Goal: Task Accomplishment & Management: Use online tool/utility

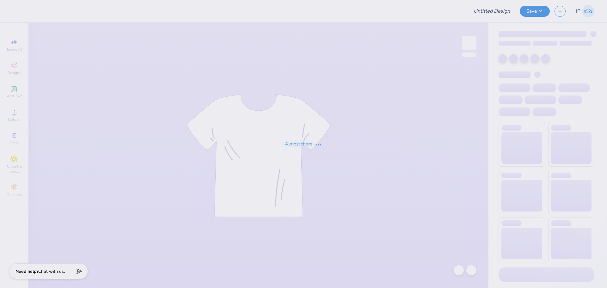
type input "Rockies Option 1"
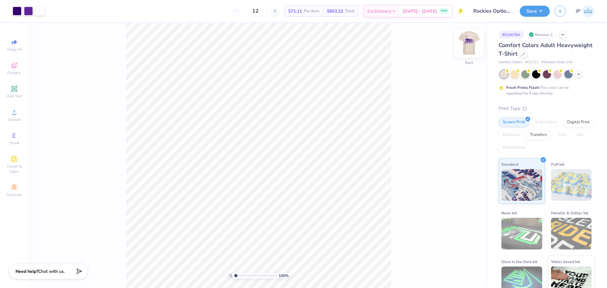
click at [471, 44] on img at bounding box center [468, 42] width 25 height 25
click at [470, 43] on img at bounding box center [468, 42] width 25 height 25
click at [16, 115] on icon at bounding box center [14, 112] width 8 height 8
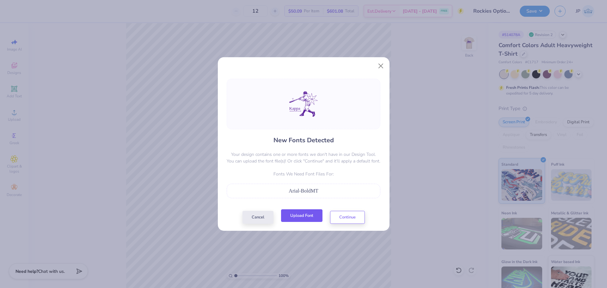
click at [312, 218] on button "Upload Font" at bounding box center [301, 215] width 41 height 13
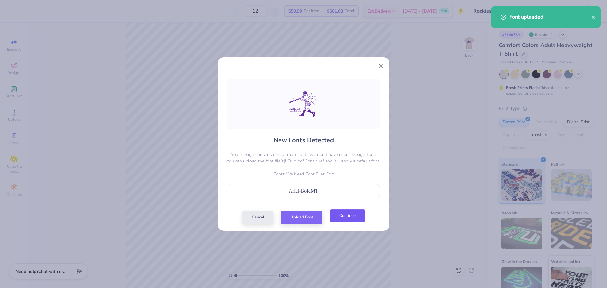
click at [339, 215] on button "Continue" at bounding box center [347, 215] width 35 height 13
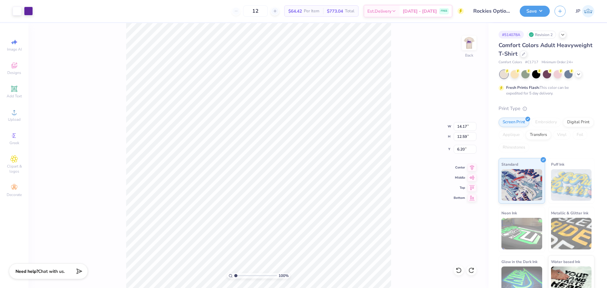
click at [111, 195] on div "100 % Back W 14.17 14.17 " H 12.59 12.59 " Y 6.20 6.20 " Center Middle Top Bott…" at bounding box center [258, 155] width 460 height 265
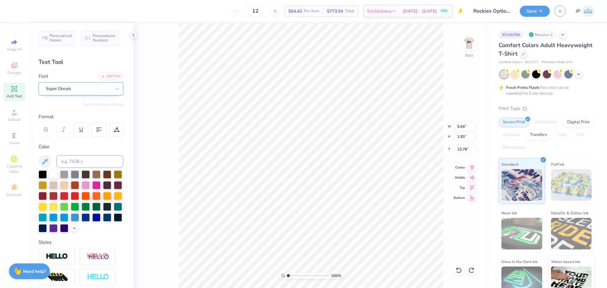
click at [86, 92] on div "Super Dream" at bounding box center [78, 89] width 66 height 10
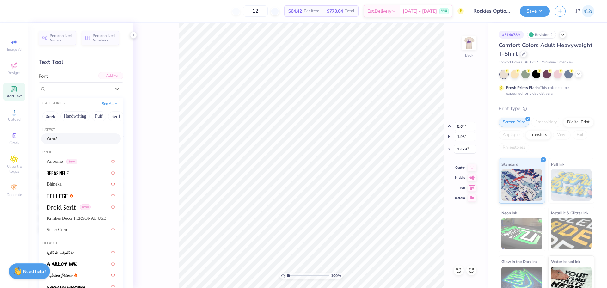
click at [109, 78] on div "Add Font" at bounding box center [110, 75] width 25 height 7
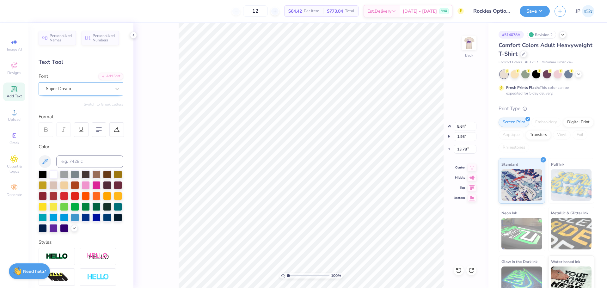
click at [91, 85] on div "Super Dream" at bounding box center [78, 89] width 66 height 10
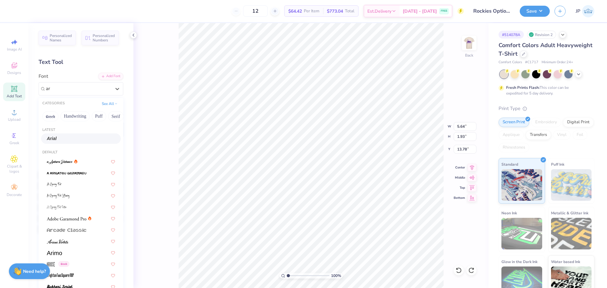
click at [74, 141] on div "Arial" at bounding box center [81, 138] width 68 height 7
type input "ar"
type input "6.27"
type input "1.91"
type input "13.71"
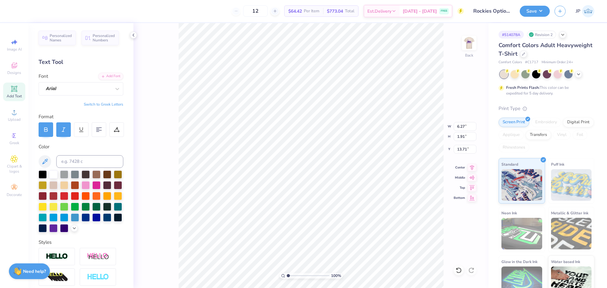
click at [65, 131] on icon at bounding box center [64, 130] width 6 height 6
click at [104, 75] on div "Add Font" at bounding box center [110, 75] width 25 height 7
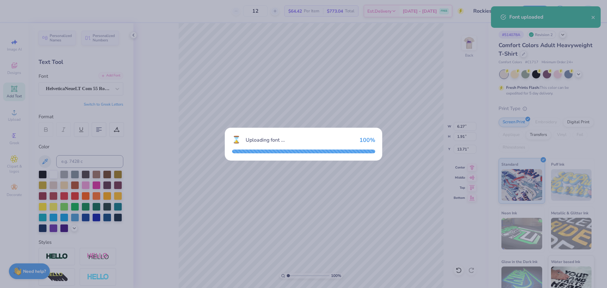
type input "6.25"
type input "1.88"
type input "13.73"
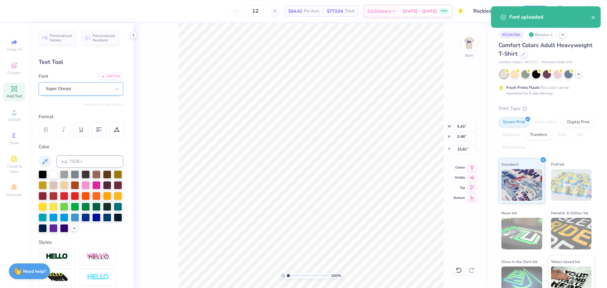
click at [80, 87] on div "Super Dream" at bounding box center [78, 89] width 66 height 10
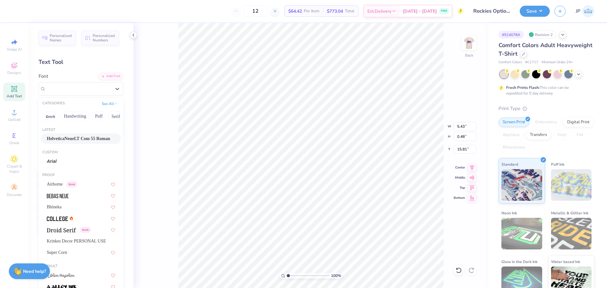
click at [75, 143] on div "HelveticaNeueLT Com 55 Roman" at bounding box center [81, 138] width 80 height 10
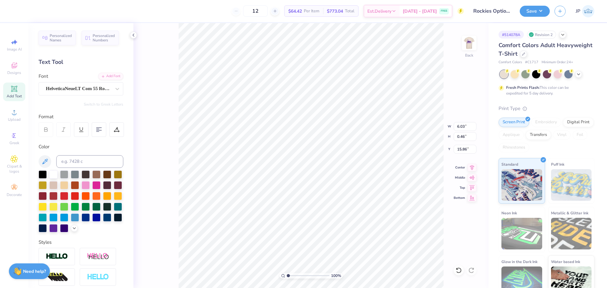
type input "6.03"
type input "0.46"
type input "15.86"
type input "14.17"
type input "12.59"
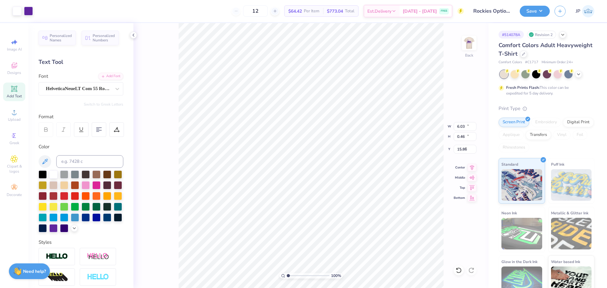
type input "6.20"
click at [459, 126] on input "14.17" at bounding box center [464, 126] width 23 height 9
type input "4.00"
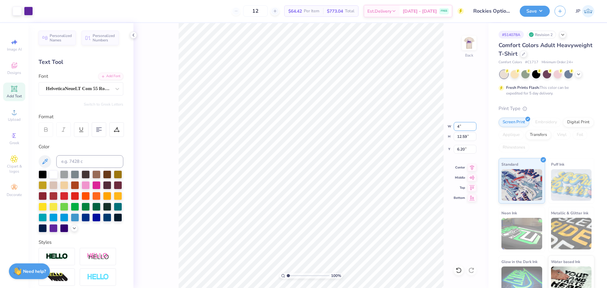
type input "3.55"
click at [463, 151] on input "10.72" at bounding box center [464, 149] width 23 height 9
type input "3.00"
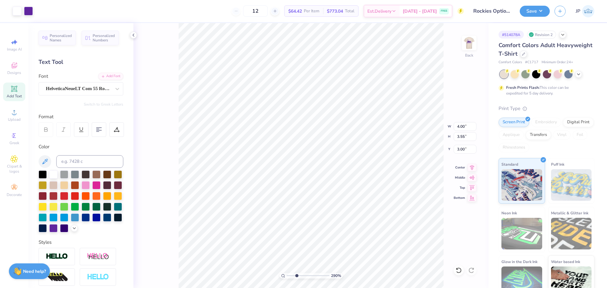
drag, startPoint x: 287, startPoint y: 276, endPoint x: 296, endPoint y: 274, distance: 9.0
click at [296, 275] on input "range" at bounding box center [308, 276] width 43 height 6
drag, startPoint x: 297, startPoint y: 275, endPoint x: 313, endPoint y: 274, distance: 16.1
type input "6.85"
click at [313, 274] on input "range" at bounding box center [308, 276] width 43 height 6
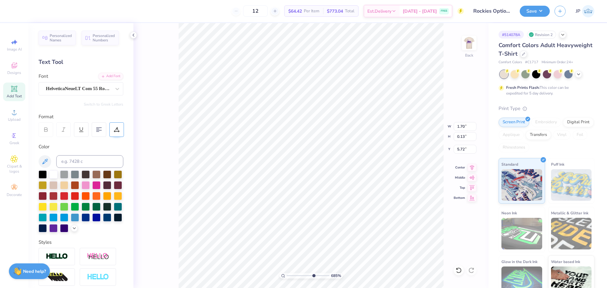
click at [117, 130] on icon at bounding box center [117, 130] width 6 height 6
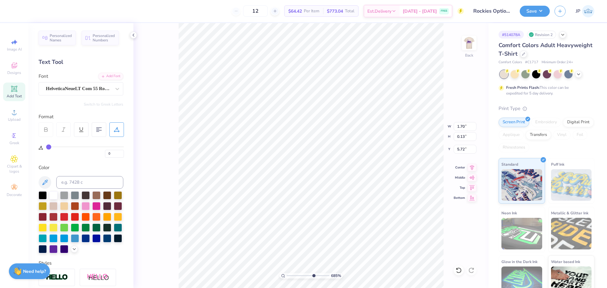
type input "1"
type input "2"
drag, startPoint x: 47, startPoint y: 146, endPoint x: 50, endPoint y: 147, distance: 3.2
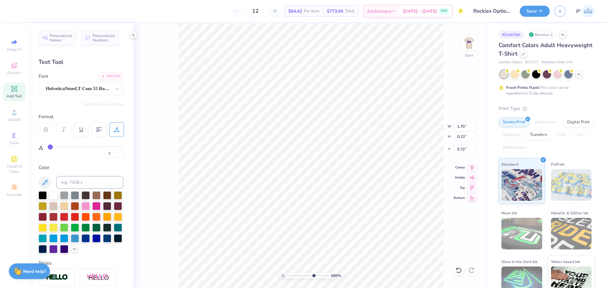
type input "2"
click at [50, 147] on input "range" at bounding box center [85, 146] width 78 height 1
type input "1.75"
type input "1"
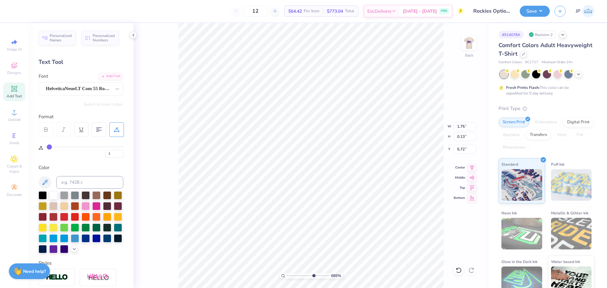
type input "2"
type input "3"
type input "4"
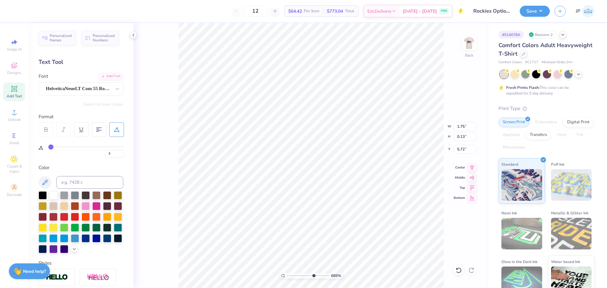
type input "4"
click at [52, 147] on input "range" at bounding box center [85, 146] width 78 height 1
type input "1.81"
type input "5"
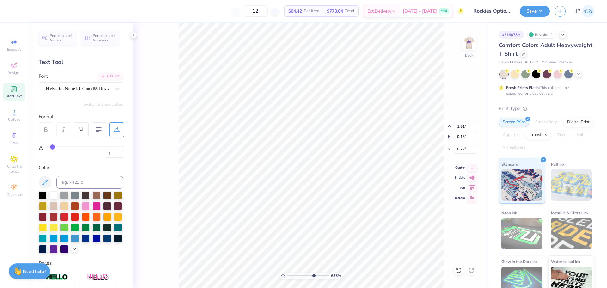
type input "5"
click at [52, 147] on input "range" at bounding box center [85, 146] width 78 height 1
type input "1.83"
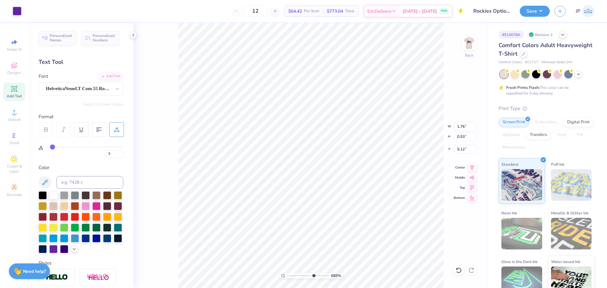
type input "0"
type input "1.86"
type input "0.56"
type input "5.09"
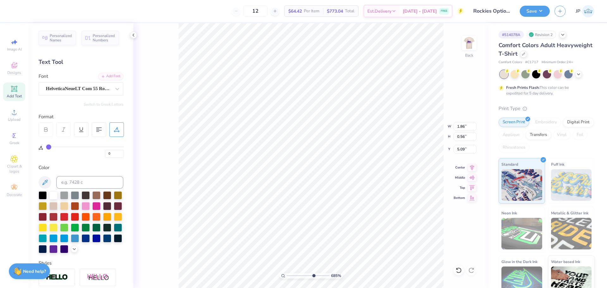
type input "5"
type input "1.83"
type input "0.13"
type input "5.70"
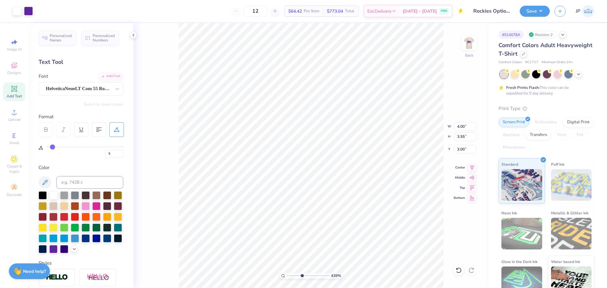
drag, startPoint x: 311, startPoint y: 275, endPoint x: 301, endPoint y: 272, distance: 9.8
click at [301, 273] on input "range" at bounding box center [308, 276] width 43 height 6
click at [367, 220] on li "Group" at bounding box center [365, 218] width 50 height 12
drag, startPoint x: 274, startPoint y: 267, endPoint x: 255, endPoint y: 265, distance: 18.7
type input "1"
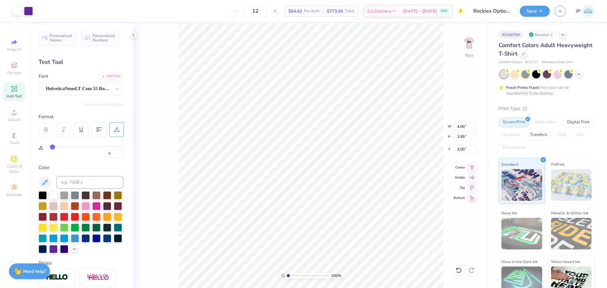
click at [287, 273] on input "range" at bounding box center [308, 276] width 43 height 6
click at [472, 45] on img at bounding box center [468, 42] width 25 height 25
click at [470, 38] on img at bounding box center [468, 42] width 25 height 25
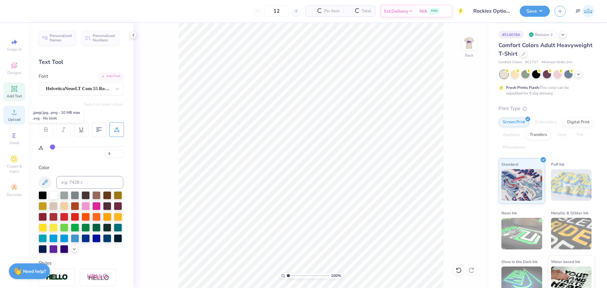
click at [18, 116] on div "Upload" at bounding box center [14, 115] width 22 height 19
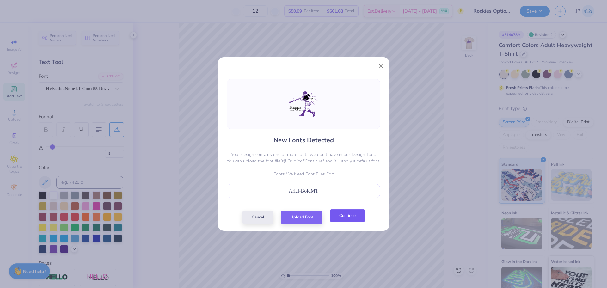
click at [361, 220] on button "Continue" at bounding box center [347, 215] width 35 height 13
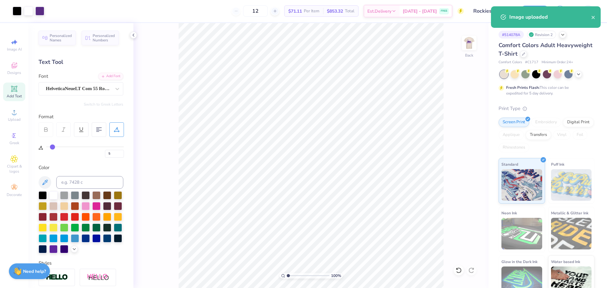
type input "0"
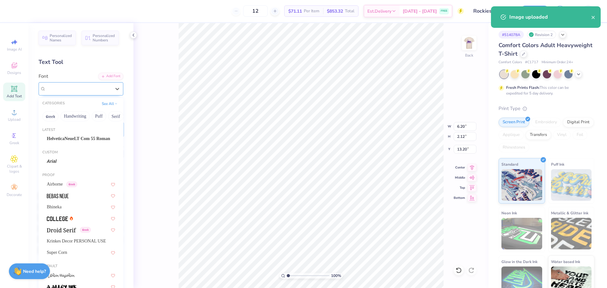
click at [62, 89] on div "Super Dream" at bounding box center [78, 89] width 66 height 10
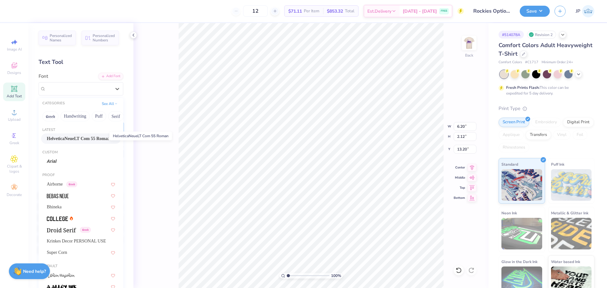
click at [77, 139] on span "HelveticaNeueLT Com 55 Roman" at bounding box center [78, 138] width 63 height 7
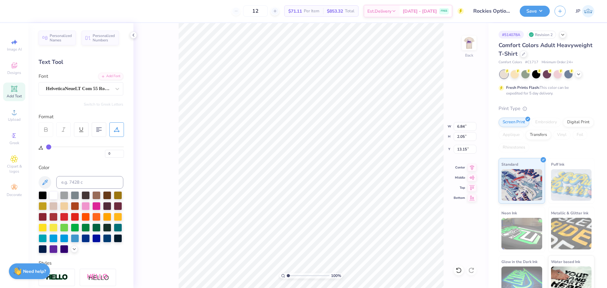
type input "6.84"
type input "2.05"
type input "13.15"
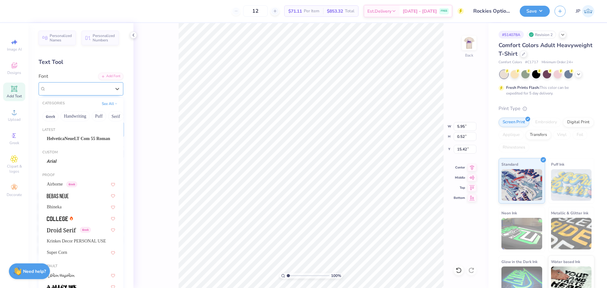
click at [65, 88] on div "Super Dream" at bounding box center [78, 89] width 66 height 10
click at [65, 140] on span "HelveticaNeueLT Com 55 Roman" at bounding box center [78, 138] width 63 height 7
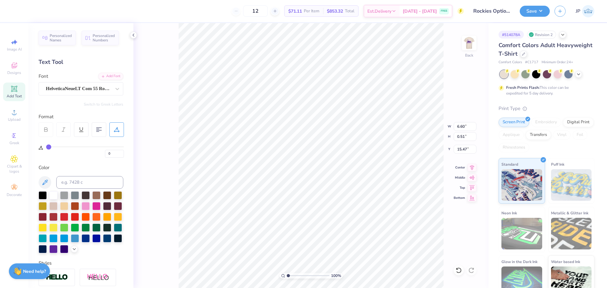
type input "6.60"
type input "0.51"
type input "15.47"
click at [458, 125] on input "14.17" at bounding box center [464, 126] width 23 height 9
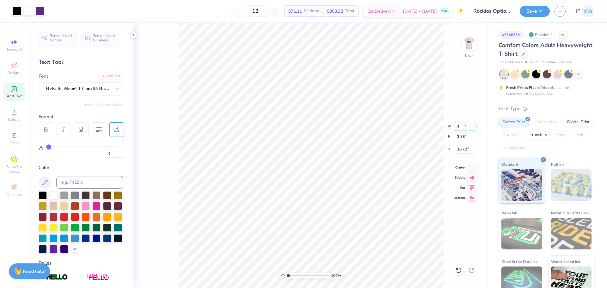
type input "4.00"
type input "3.55"
click at [461, 150] on input "3.28" at bounding box center [464, 149] width 23 height 9
type input "3.00"
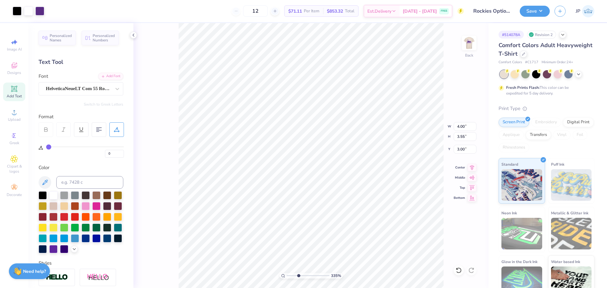
drag, startPoint x: 294, startPoint y: 273, endPoint x: 298, endPoint y: 271, distance: 4.8
click at [298, 273] on input "range" at bounding box center [308, 276] width 43 height 6
type input "5.06"
click at [305, 276] on input "range" at bounding box center [308, 276] width 43 height 6
type input "2.01"
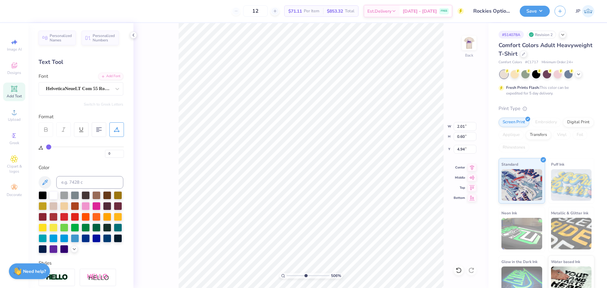
type input "0.60"
type input "4.94"
type input "2"
type input "3"
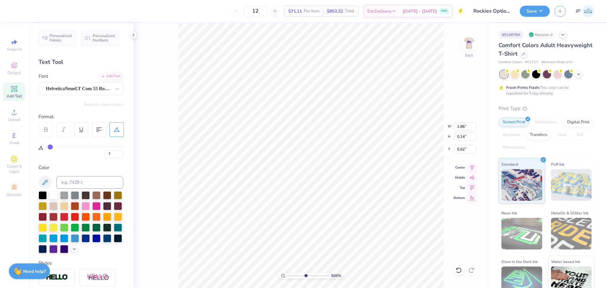
type input "3"
click at [51, 147] on input "range" at bounding box center [85, 146] width 78 height 1
type input "1.95"
click at [324, 219] on li "Group" at bounding box center [333, 218] width 50 height 12
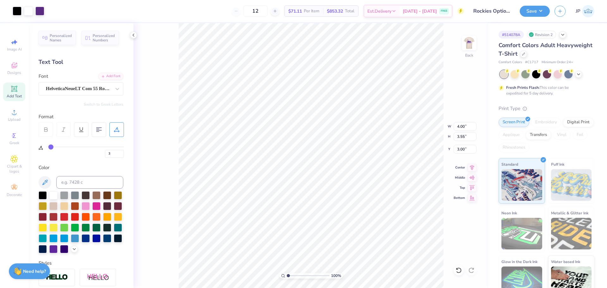
drag, startPoint x: 293, startPoint y: 273, endPoint x: 275, endPoint y: 270, distance: 18.3
click at [287, 273] on input "range" at bounding box center [308, 276] width 43 height 6
click at [474, 40] on img at bounding box center [468, 42] width 25 height 25
drag, startPoint x: 288, startPoint y: 274, endPoint x: 275, endPoint y: 266, distance: 15.4
click at [287, 273] on input "range" at bounding box center [308, 276] width 43 height 6
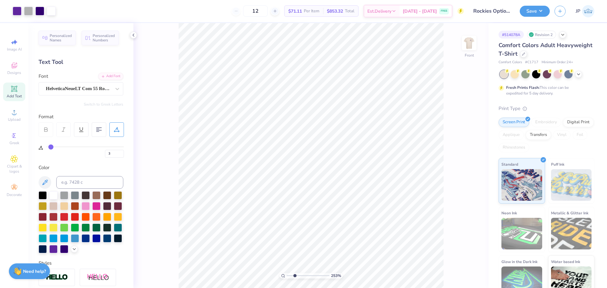
drag, startPoint x: 287, startPoint y: 276, endPoint x: 294, endPoint y: 277, distance: 7.3
type input "2.53"
click at [294, 277] on input "range" at bounding box center [308, 276] width 43 height 6
click at [150, 39] on div "253 % Front" at bounding box center [310, 155] width 355 height 265
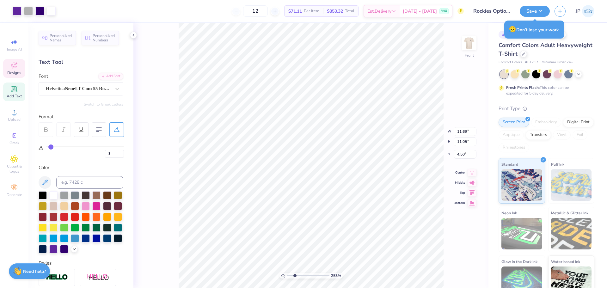
click at [296, 274] on div "253 %" at bounding box center [310, 155] width 265 height 265
type input "4.55"
click at [12, 70] on div "Designs" at bounding box center [14, 68] width 22 height 19
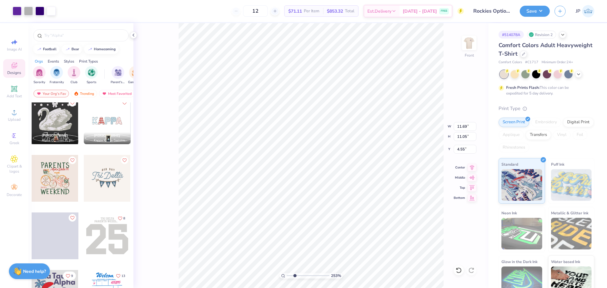
scroll to position [1674, 0]
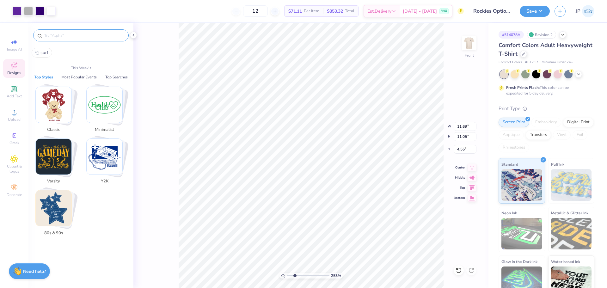
click at [79, 35] on input "text" at bounding box center [84, 35] width 81 height 6
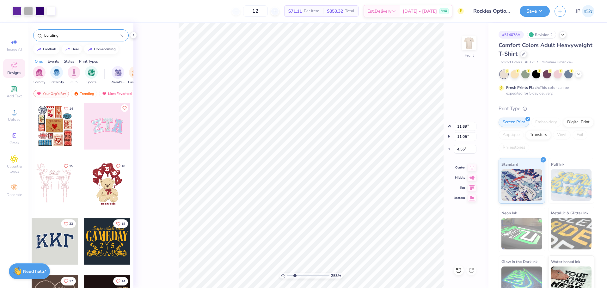
type input "building"
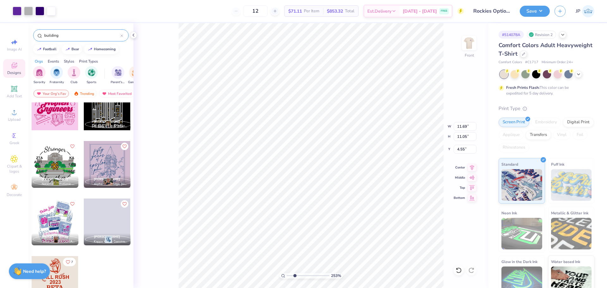
scroll to position [481, 0]
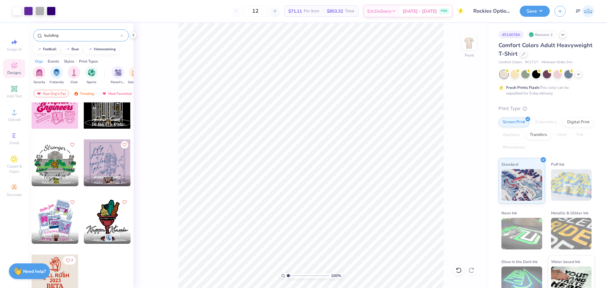
drag, startPoint x: 292, startPoint y: 275, endPoint x: 273, endPoint y: 272, distance: 19.5
type input "1"
click at [287, 273] on input "range" at bounding box center [308, 276] width 43 height 6
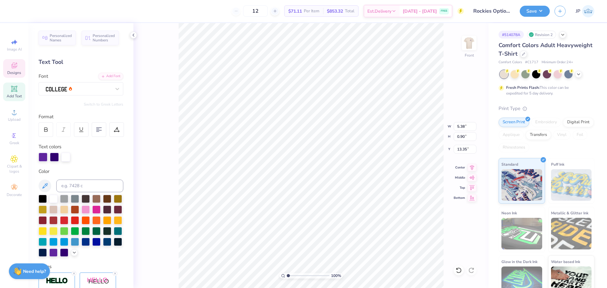
scroll to position [5, 1]
type textarea "DATE DASH"
click at [371, 218] on li "Group" at bounding box center [370, 218] width 50 height 12
click at [17, 111] on icon at bounding box center [14, 112] width 8 height 8
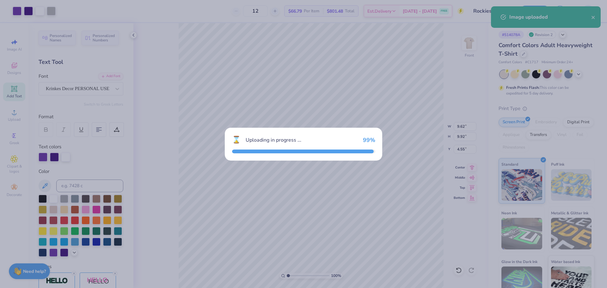
type input "14.53"
type input "13.74"
type input "6.88"
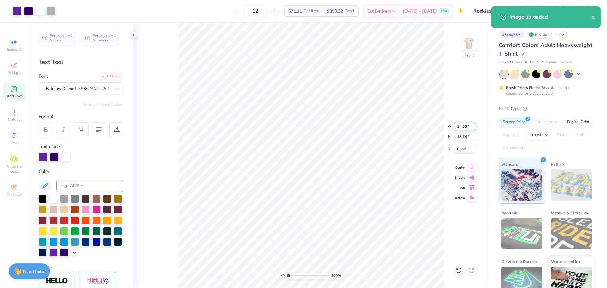
click at [460, 125] on input "14.53" at bounding box center [464, 126] width 23 height 9
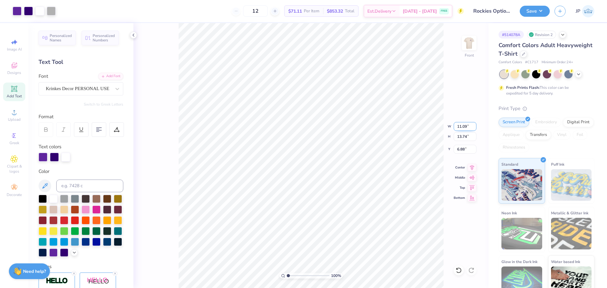
type input "11.09"
type input "10.49"
type input "4.55"
click at [338, 280] on li "Send to Back" at bounding box center [342, 280] width 50 height 12
drag, startPoint x: 288, startPoint y: 275, endPoint x: 292, endPoint y: 275, distance: 3.5
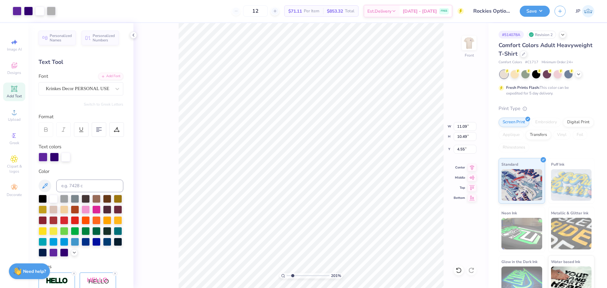
type input "1.93"
click at [292, 275] on input "range" at bounding box center [308, 276] width 43 height 6
type input "9.62"
type input "9.92"
click at [301, 175] on li "Group" at bounding box center [306, 175] width 50 height 12
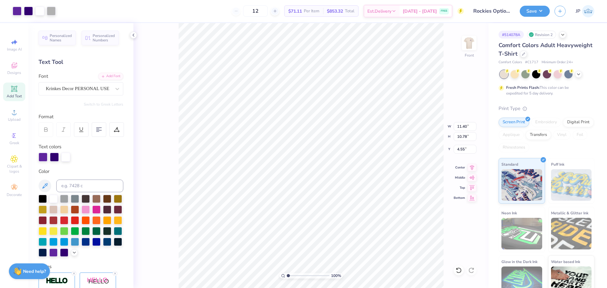
drag, startPoint x: 283, startPoint y: 270, endPoint x: 276, endPoint y: 266, distance: 7.9
type input "1"
click at [287, 273] on input "range" at bounding box center [308, 276] width 43 height 6
click at [457, 126] on input "11.40" at bounding box center [464, 126] width 23 height 9
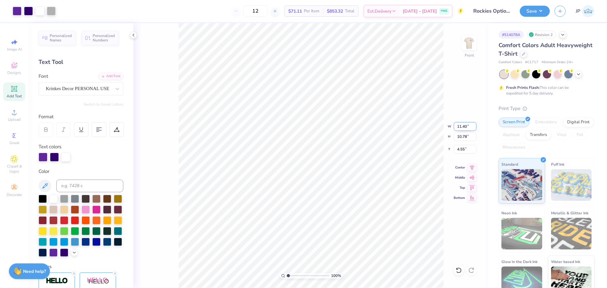
click at [457, 126] on input "11.40" at bounding box center [464, 126] width 23 height 9
type input "11.69"
type input "11.05"
click at [462, 149] on input "4.41" at bounding box center [464, 149] width 23 height 9
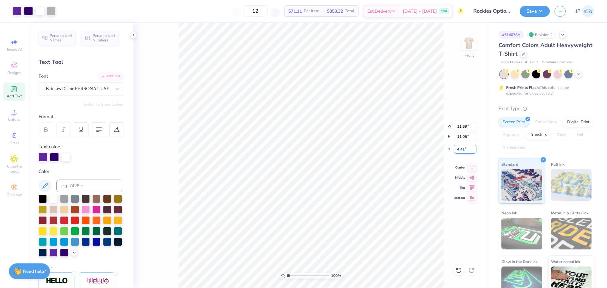
click at [462, 149] on input "4.41" at bounding box center [464, 149] width 23 height 9
type input "3.00"
click at [475, 43] on img at bounding box center [468, 42] width 25 height 25
type input "1"
drag, startPoint x: 289, startPoint y: 276, endPoint x: 281, endPoint y: 269, distance: 10.7
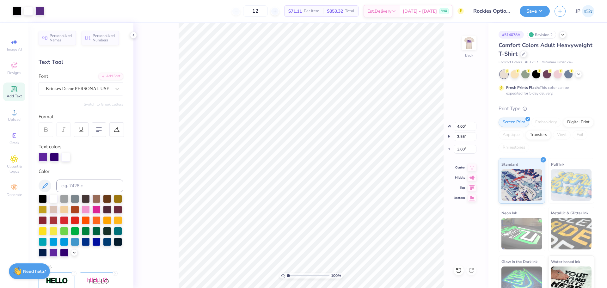
click at [287, 273] on input "range" at bounding box center [308, 276] width 43 height 6
click at [289, 275] on div "100 %" at bounding box center [310, 276] width 63 height 6
click at [469, 43] on img at bounding box center [468, 42] width 25 height 25
click at [535, 10] on button "Save" at bounding box center [534, 10] width 30 height 11
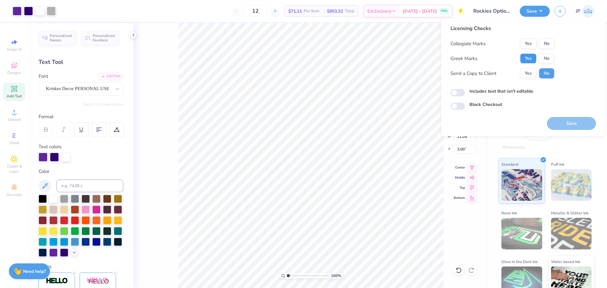
click at [524, 60] on button "Yes" at bounding box center [528, 58] width 16 height 10
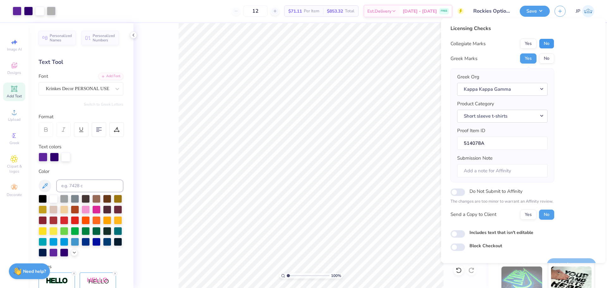
click at [548, 45] on button "No" at bounding box center [546, 44] width 15 height 10
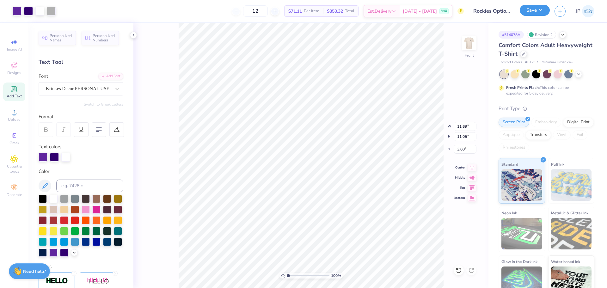
click at [539, 12] on button "Save" at bounding box center [534, 10] width 30 height 11
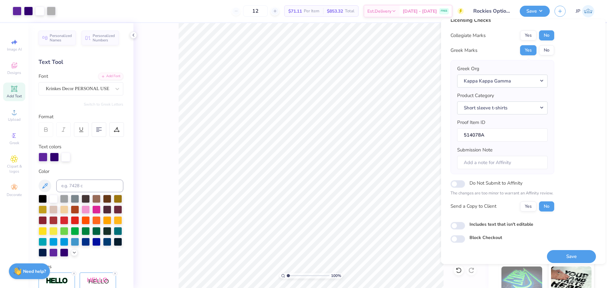
scroll to position [14, 0]
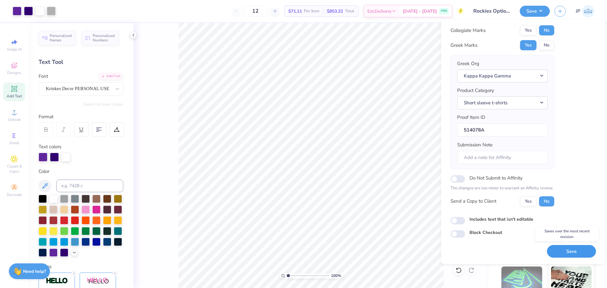
click at [581, 253] on button "Save" at bounding box center [571, 251] width 49 height 13
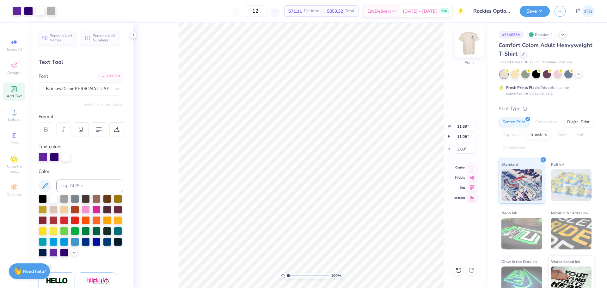
click at [469, 42] on img at bounding box center [468, 42] width 25 height 25
click at [18, 13] on div at bounding box center [17, 11] width 9 height 9
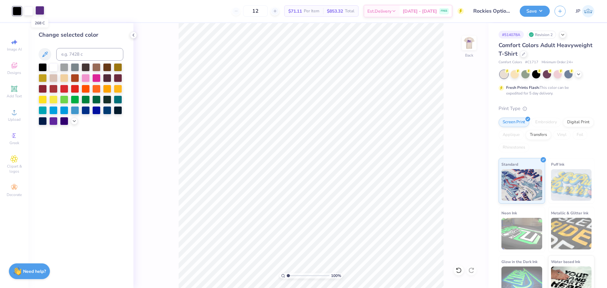
click at [42, 11] on div at bounding box center [39, 10] width 9 height 9
click at [73, 122] on icon at bounding box center [74, 120] width 5 height 5
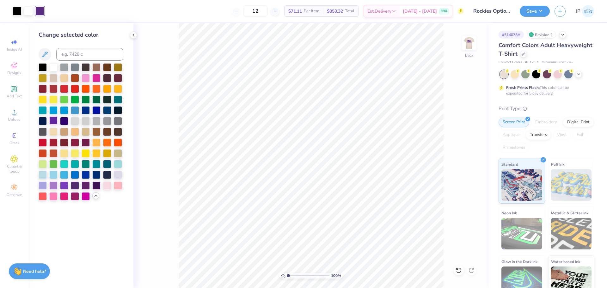
click at [52, 121] on div at bounding box center [53, 120] width 8 height 8
click at [43, 11] on div at bounding box center [39, 11] width 9 height 9
click at [543, 12] on button "Save" at bounding box center [534, 10] width 30 height 11
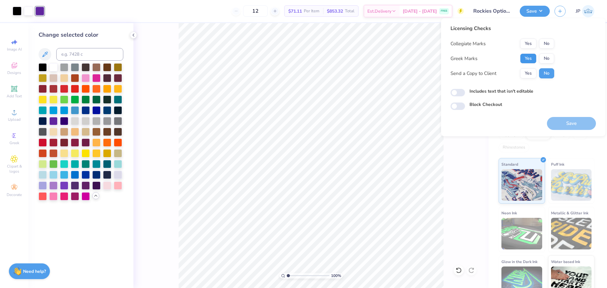
click at [530, 56] on button "Yes" at bounding box center [528, 58] width 16 height 10
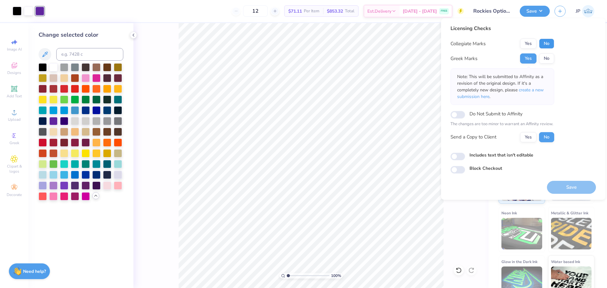
click at [546, 44] on button "No" at bounding box center [546, 44] width 15 height 10
click at [579, 188] on button "Save" at bounding box center [571, 187] width 49 height 13
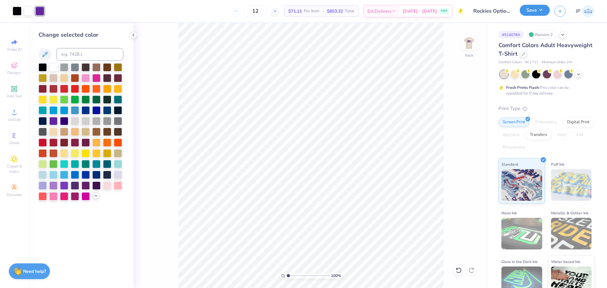
click at [538, 10] on button "Save" at bounding box center [534, 10] width 30 height 11
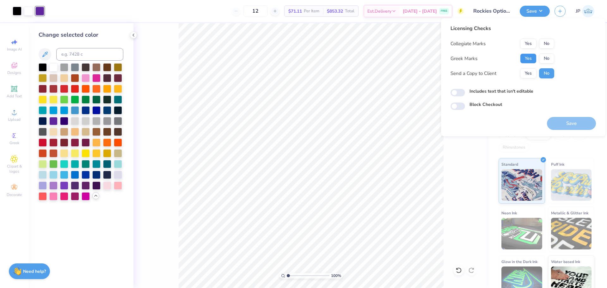
click at [530, 57] on button "Yes" at bounding box center [528, 58] width 16 height 10
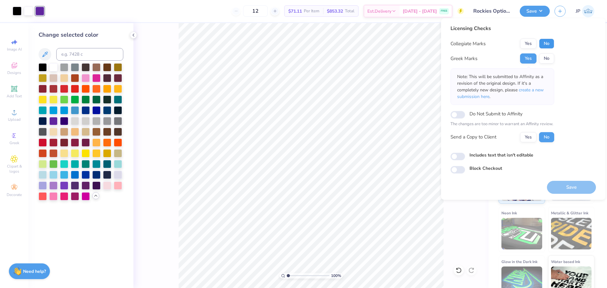
click at [546, 40] on button "No" at bounding box center [546, 44] width 15 height 10
click at [573, 179] on div "Save" at bounding box center [571, 183] width 49 height 20
click at [571, 186] on button "Save" at bounding box center [571, 187] width 49 height 13
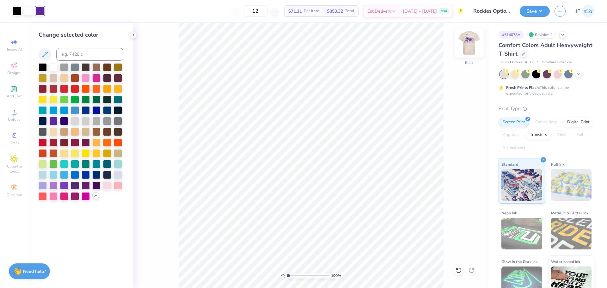
drag, startPoint x: 476, startPoint y: 49, endPoint x: 471, endPoint y: 41, distance: 9.6
click at [476, 49] on div "100 % Back" at bounding box center [310, 155] width 355 height 265
click at [471, 41] on img at bounding box center [468, 42] width 25 height 25
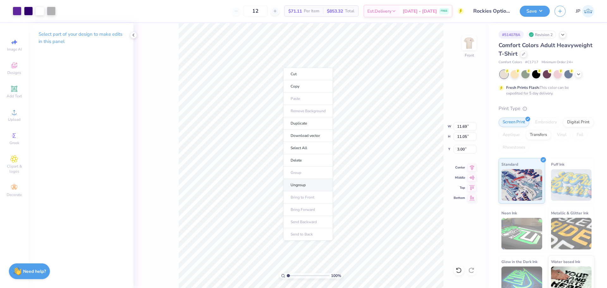
click at [299, 185] on li "Ungroup" at bounding box center [308, 185] width 50 height 12
click at [303, 187] on li "Ungroup" at bounding box center [312, 188] width 50 height 12
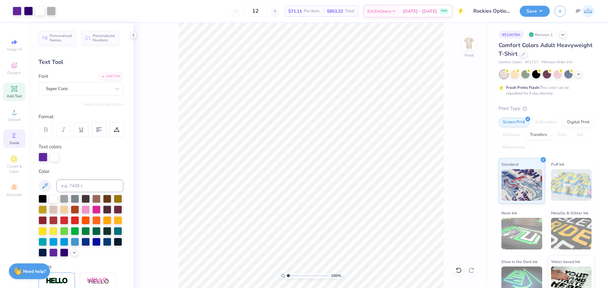
click at [16, 135] on icon at bounding box center [14, 136] width 8 height 8
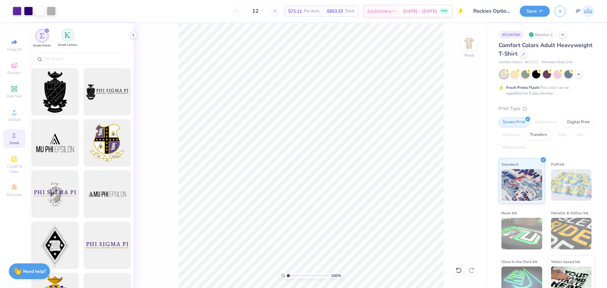
click at [66, 35] on img "filter for Greek Letters" at bounding box center [67, 35] width 6 height 6
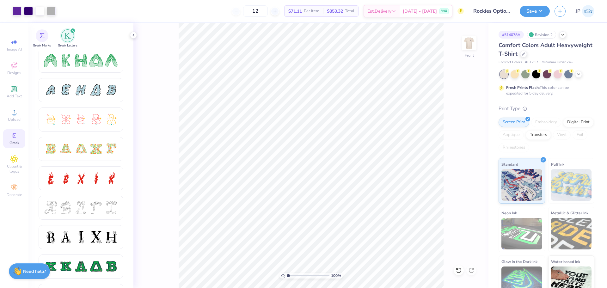
scroll to position [113, 0]
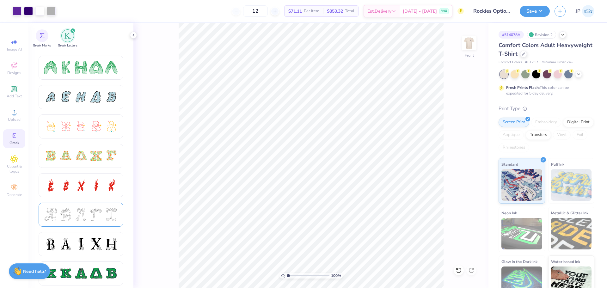
click at [96, 215] on div at bounding box center [95, 214] width 13 height 13
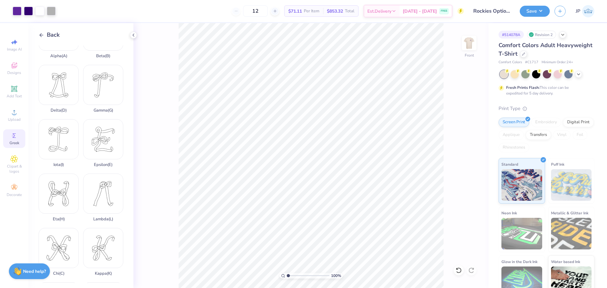
scroll to position [39, 0]
click at [106, 233] on div "Kappa ( K )" at bounding box center [103, 248] width 40 height 48
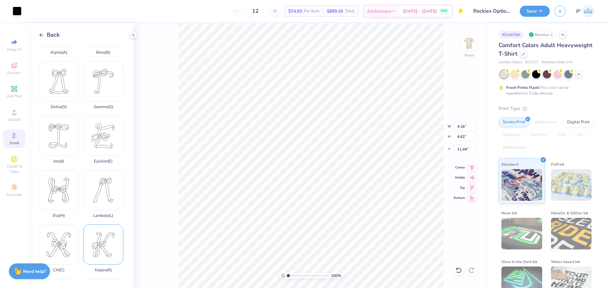
click at [106, 233] on div "Kappa ( K )" at bounding box center [103, 248] width 40 height 48
click at [97, 64] on div "Gamma ( G )" at bounding box center [103, 85] width 40 height 48
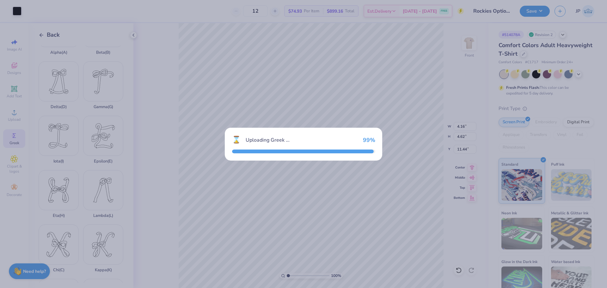
type input "4.15"
type input "4.93"
type input "11.29"
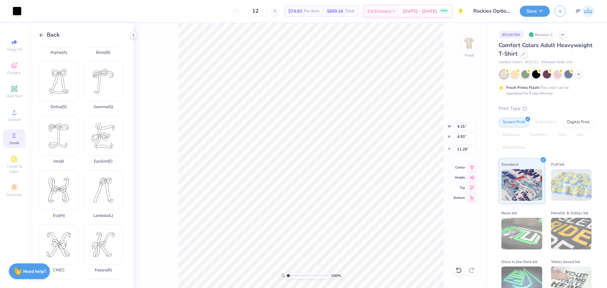
type input "4.16"
type input "4.62"
type input "14.21"
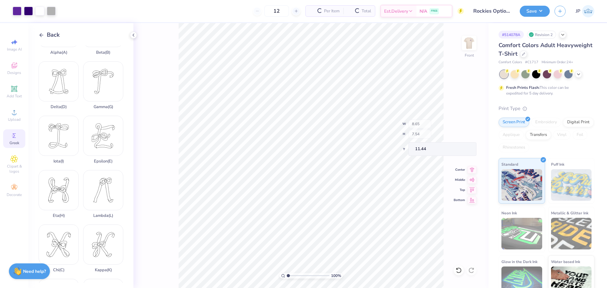
scroll to position [0, 0]
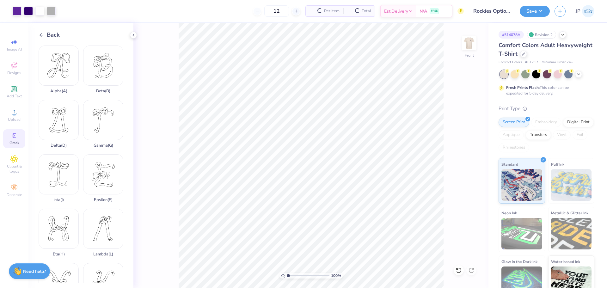
click at [19, 139] on div "Greek" at bounding box center [14, 138] width 22 height 19
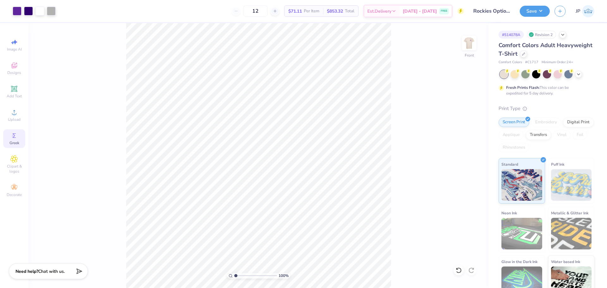
click at [18, 135] on icon at bounding box center [14, 136] width 8 height 8
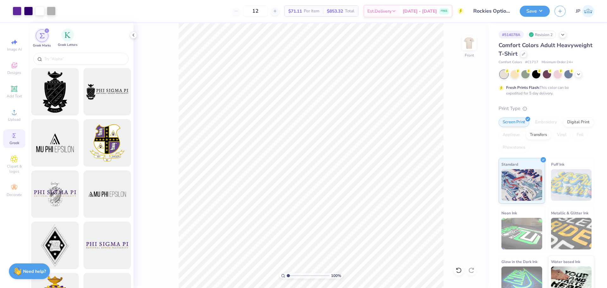
click at [74, 39] on div "Greek Letters" at bounding box center [68, 38] width 20 height 19
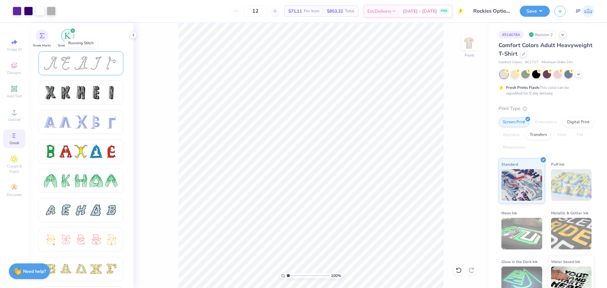
click at [73, 67] on div at bounding box center [81, 63] width 74 height 13
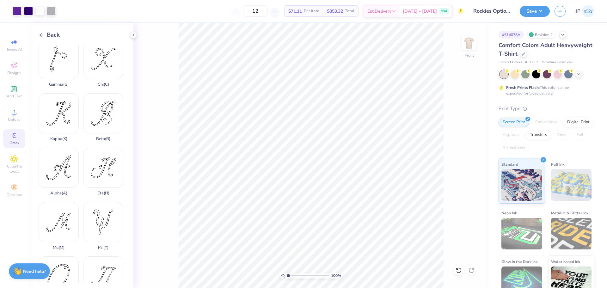
scroll to position [111, 0]
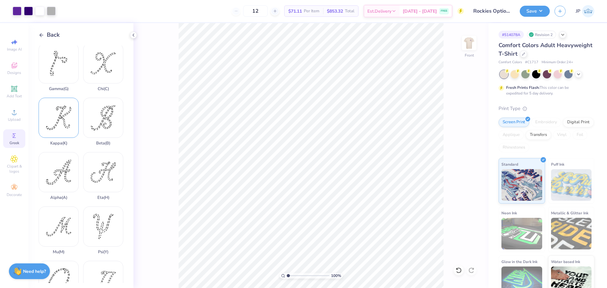
click at [61, 109] on div "Kappa ( K )" at bounding box center [59, 122] width 40 height 48
type input "14.49"
click at [56, 64] on div "Gamma ( G )" at bounding box center [59, 67] width 40 height 48
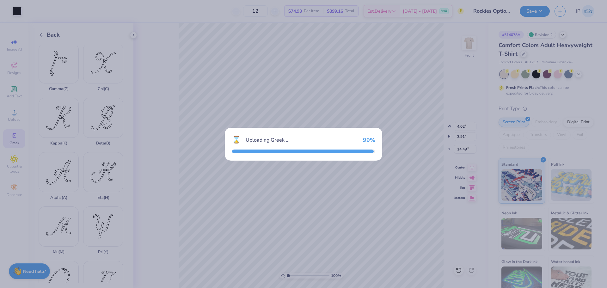
type input "2.84"
type input "4.12"
type input "11.69"
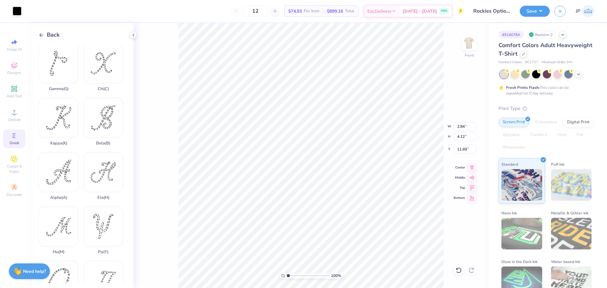
type input "4.02"
type input "3.91"
type input "14.39"
type input "14.18"
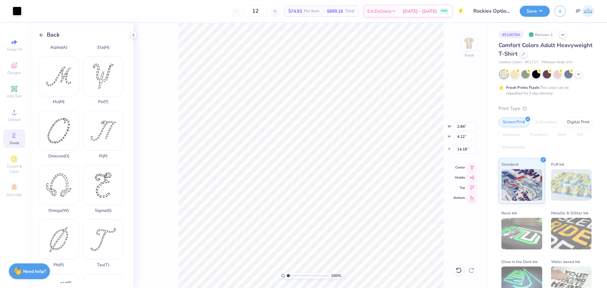
scroll to position [263, 0]
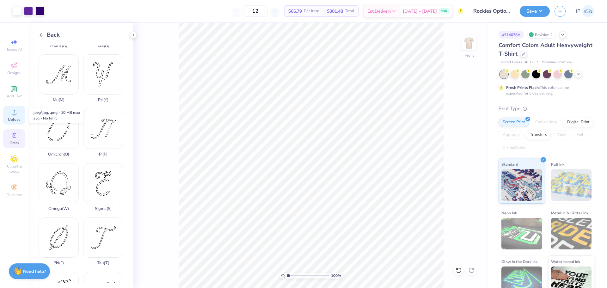
click at [17, 113] on icon at bounding box center [14, 112] width 8 height 8
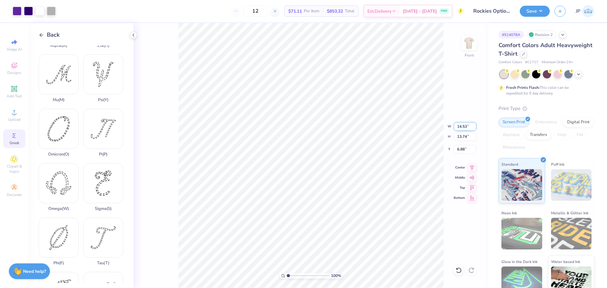
click at [460, 127] on input "14.53" at bounding box center [464, 126] width 23 height 9
type input "11.69"
type input "11.05"
click at [472, 165] on icon at bounding box center [471, 167] width 9 height 8
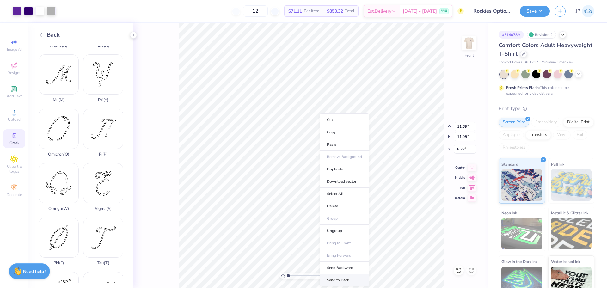
click at [336, 281] on li "Send to Back" at bounding box center [344, 280] width 50 height 12
click at [460, 150] on input "8.22" at bounding box center [464, 149] width 23 height 9
type input "3.00"
drag, startPoint x: 287, startPoint y: 276, endPoint x: 291, endPoint y: 276, distance: 3.5
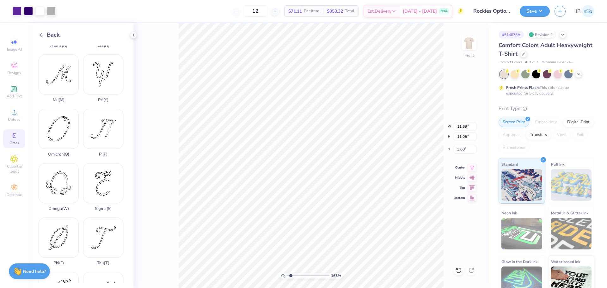
type input "1.63"
click at [291, 276] on input "range" at bounding box center [308, 276] width 43 height 6
type input "0.67"
type input "0.43"
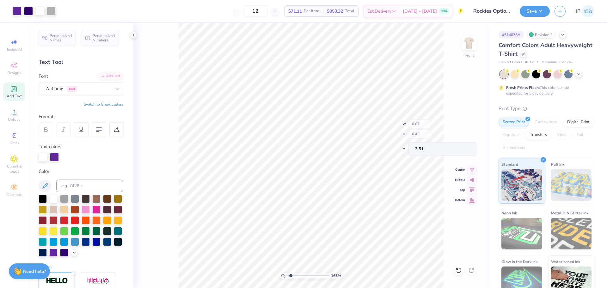
type input "3.56"
drag, startPoint x: 292, startPoint y: 274, endPoint x: 298, endPoint y: 274, distance: 6.3
type input "3.35"
click at [298, 274] on input "range" at bounding box center [308, 276] width 43 height 6
type input "11.69"
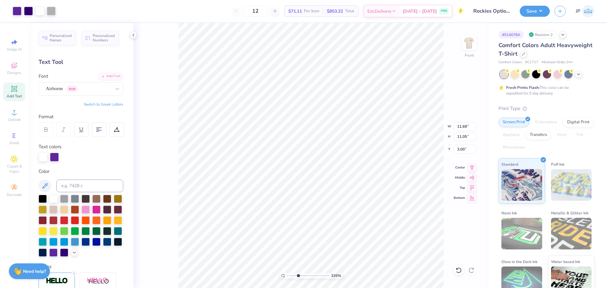
type input "11.05"
type input "3.00"
drag, startPoint x: 298, startPoint y: 276, endPoint x: 284, endPoint y: 273, distance: 13.6
type input "1"
click at [287, 274] on input "range" at bounding box center [308, 276] width 43 height 6
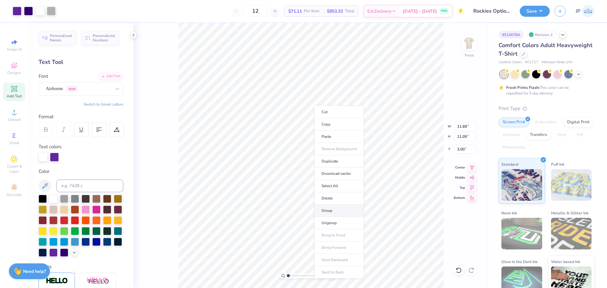
click at [329, 209] on li "Group" at bounding box center [339, 210] width 50 height 12
click at [457, 127] on input "11.69" at bounding box center [464, 126] width 23 height 9
type input "12.00"
type input "11.35"
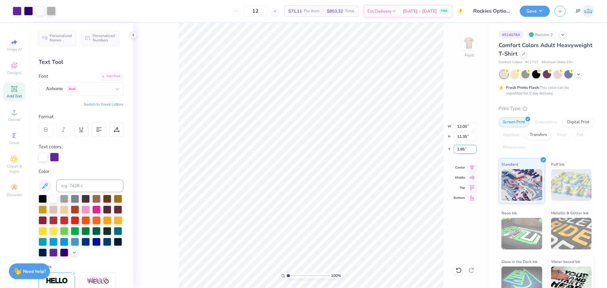
click at [463, 149] on input "2.85" at bounding box center [464, 149] width 23 height 9
type input "3.00"
click at [529, 14] on button "Save" at bounding box center [534, 10] width 30 height 11
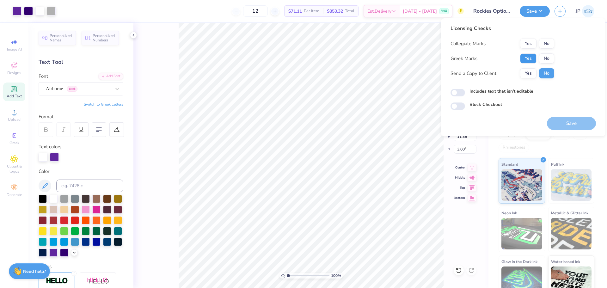
click at [523, 57] on button "Yes" at bounding box center [528, 58] width 16 height 10
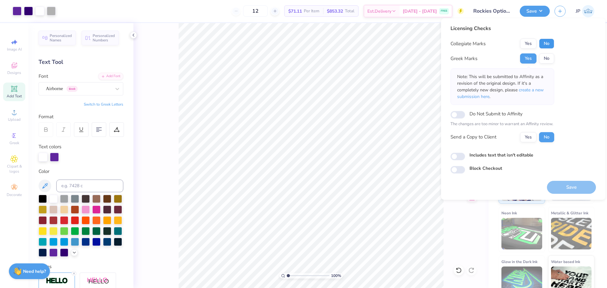
click at [543, 48] on button "No" at bounding box center [546, 44] width 15 height 10
click at [566, 186] on button "Save" at bounding box center [571, 187] width 49 height 13
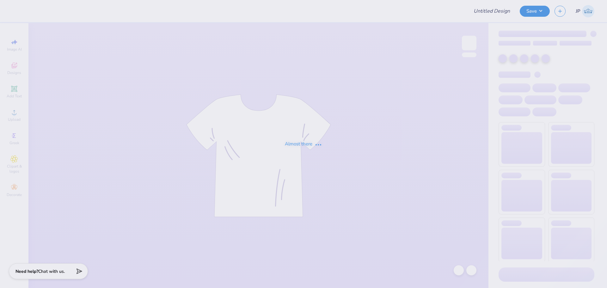
type input "G Phi Crescent Cakes"
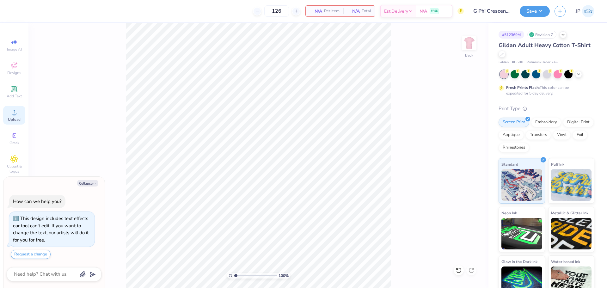
click at [13, 117] on div "Upload" at bounding box center [14, 115] width 22 height 19
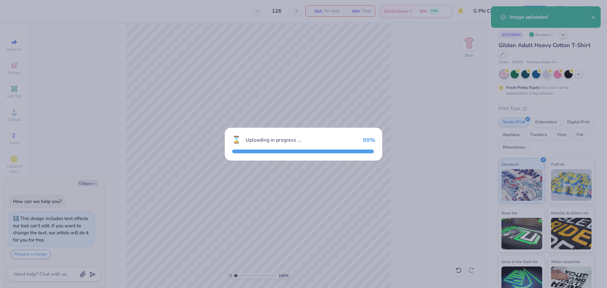
type textarea "x"
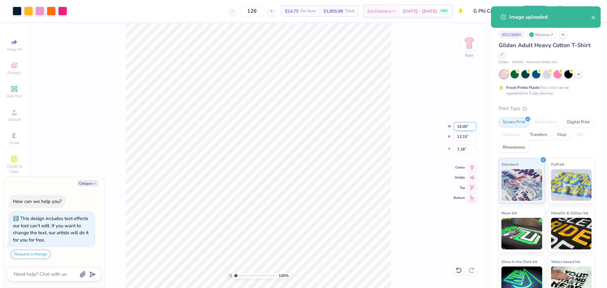
click at [466, 129] on input "15.00" at bounding box center [464, 126] width 23 height 9
type input "12"
type textarea "x"
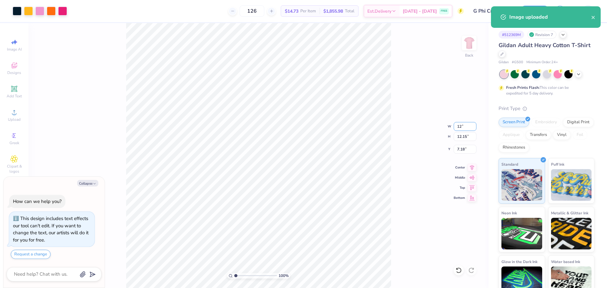
type input "12.00"
type input "9.72"
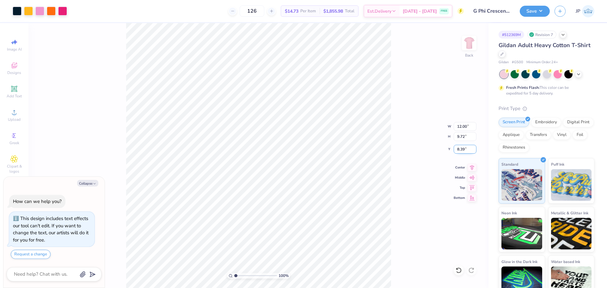
click at [463, 149] on input "8.39" at bounding box center [464, 149] width 23 height 9
type input "3"
type textarea "x"
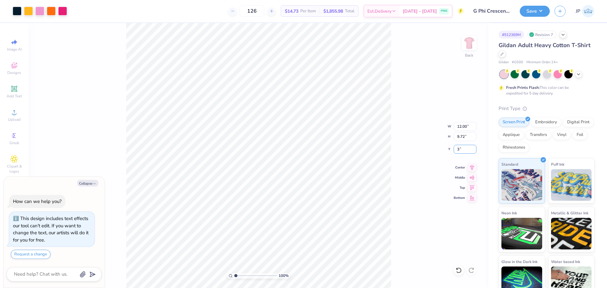
type input "3.00"
click at [409, 148] on div "100 % Back W 12.00 12.00 " H 9.72 9.72 " Y 3.00 3.00 " Center Middle Top Bottom" at bounding box center [258, 155] width 460 height 265
click at [81, 195] on body "Art colors 126 $14.73 Per Item $1,855.98 Total Est. Delivery Sep 14 - 17 FREE D…" at bounding box center [303, 144] width 607 height 288
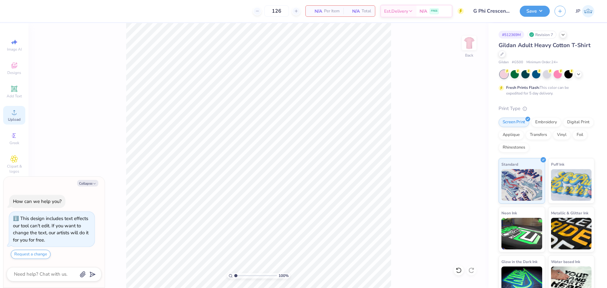
click at [17, 113] on icon at bounding box center [14, 112] width 8 height 8
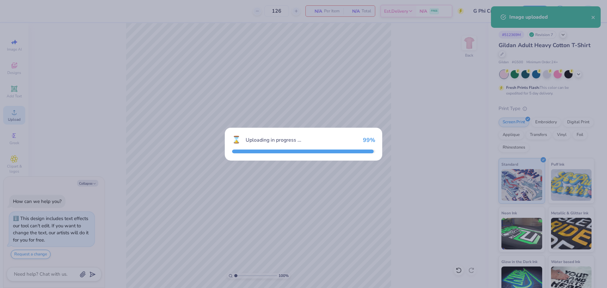
type textarea "x"
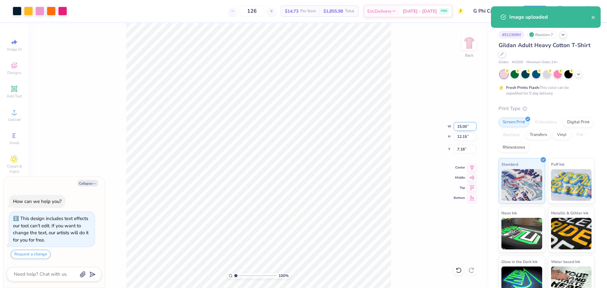
click at [459, 127] on input "15.00" at bounding box center [464, 126] width 23 height 9
type input "12"
type textarea "x"
type input "12.00"
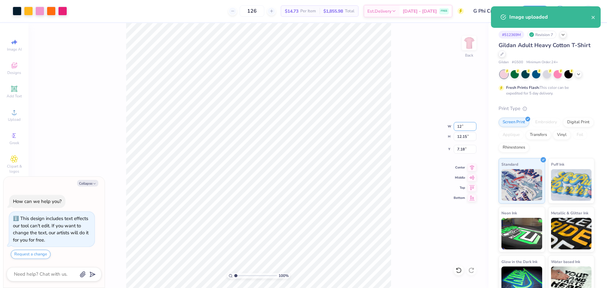
type input "9.72"
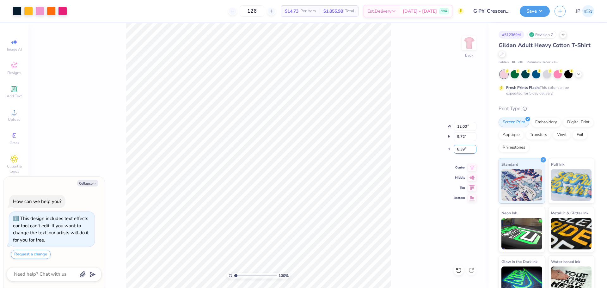
click at [461, 151] on input "8.39" at bounding box center [464, 149] width 23 height 9
type input "3"
type textarea "x"
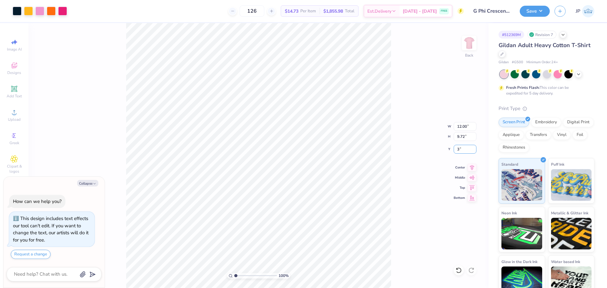
type input "3.00"
click at [533, 8] on button "Save" at bounding box center [534, 10] width 30 height 11
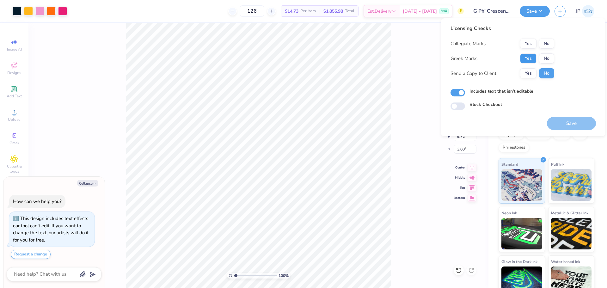
drag, startPoint x: 529, startPoint y: 57, endPoint x: 542, endPoint y: 50, distance: 15.1
click at [530, 57] on button "Yes" at bounding box center [528, 58] width 16 height 10
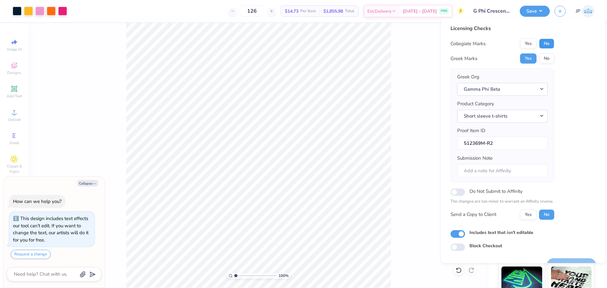
click at [549, 42] on button "No" at bounding box center [546, 44] width 15 height 10
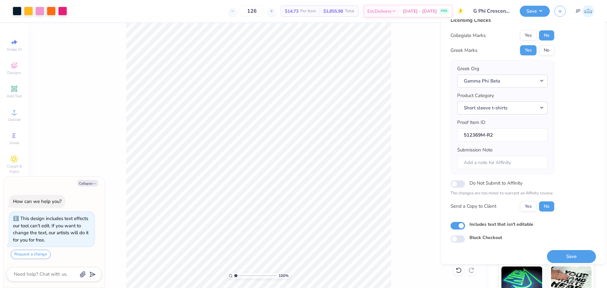
scroll to position [14, 0]
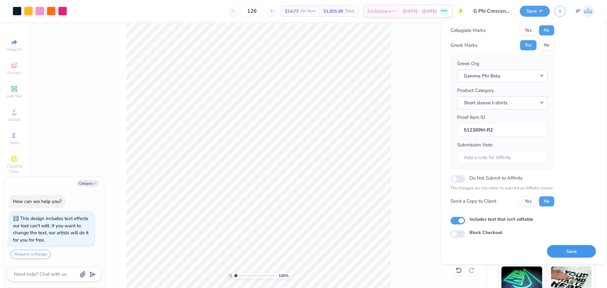
click at [573, 252] on button "Save" at bounding box center [571, 251] width 49 height 13
type textarea "x"
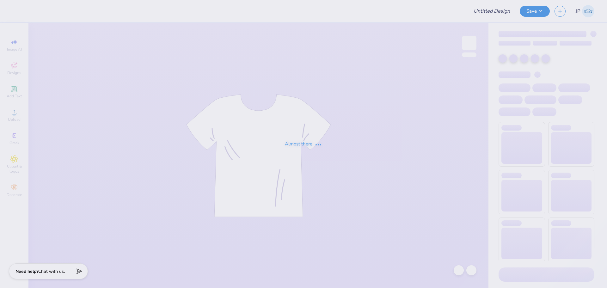
type input "Tulane AEPi gameday shirts"
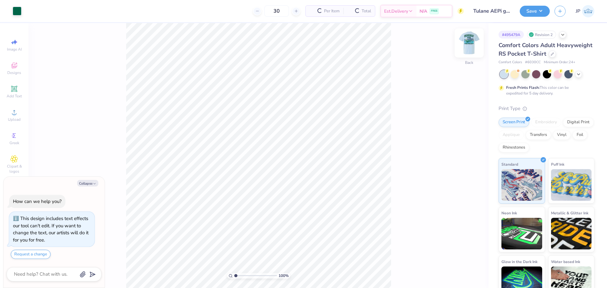
click at [468, 45] on img at bounding box center [468, 42] width 25 height 25
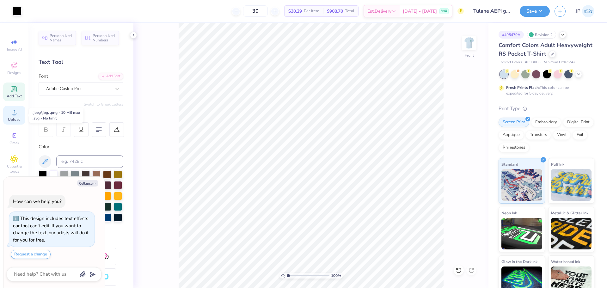
click at [17, 115] on icon at bounding box center [14, 112] width 8 height 8
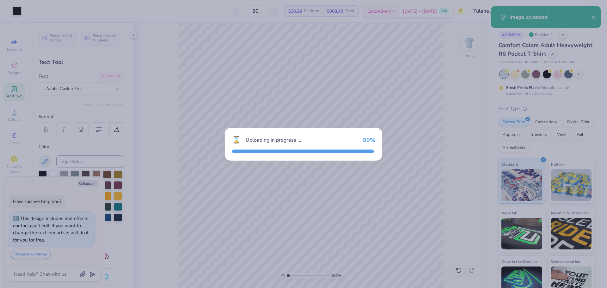
type textarea "x"
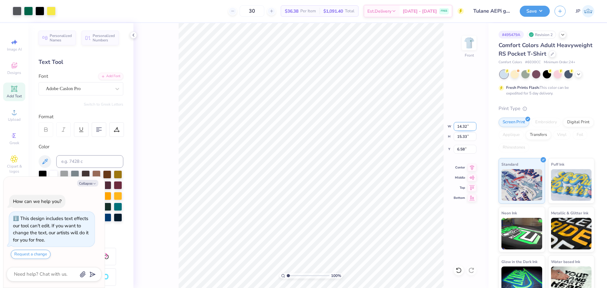
click at [456, 129] on input "14.32" at bounding box center [464, 126] width 23 height 9
type input "12.5"
click at [465, 150] on input "6.58" at bounding box center [464, 149] width 23 height 9
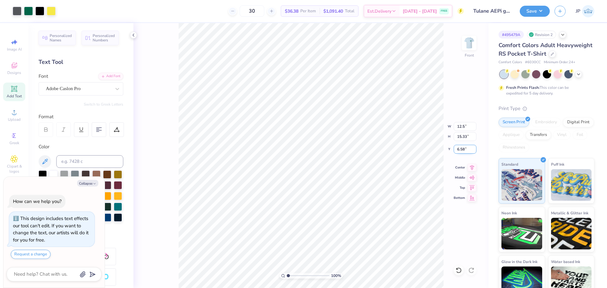
type textarea "x"
type input "12.50"
type input "13.38"
click at [465, 150] on input "7.56" at bounding box center [464, 149] width 23 height 9
click at [462, 148] on input "7.56" at bounding box center [464, 149] width 23 height 9
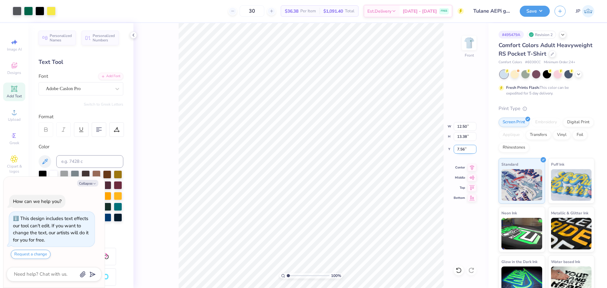
click at [462, 148] on input "7.56" at bounding box center [464, 149] width 23 height 9
type input "3"
type textarea "x"
type input "3.00"
type textarea "x"
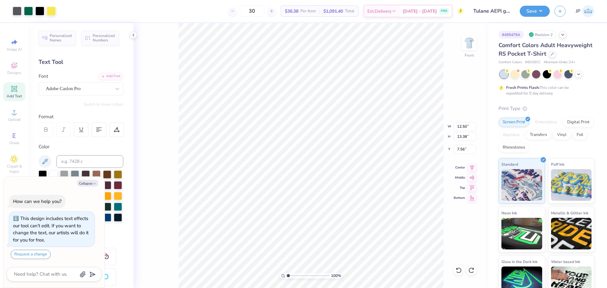
type input "0.87"
click at [344, 230] on li "Ungroup" at bounding box center [353, 231] width 50 height 12
type textarea "x"
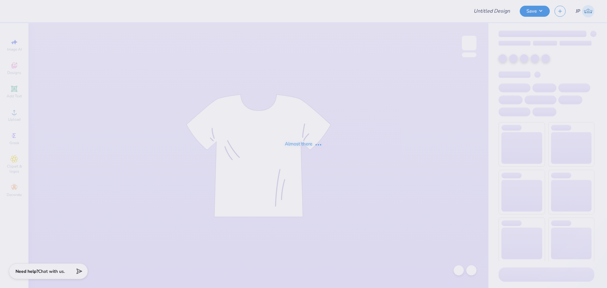
type input "Tulane AEPi gameday shirts"
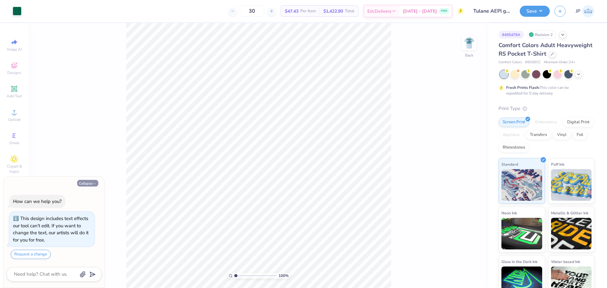
click at [91, 183] on button "Collapse" at bounding box center [87, 183] width 21 height 7
type textarea "x"
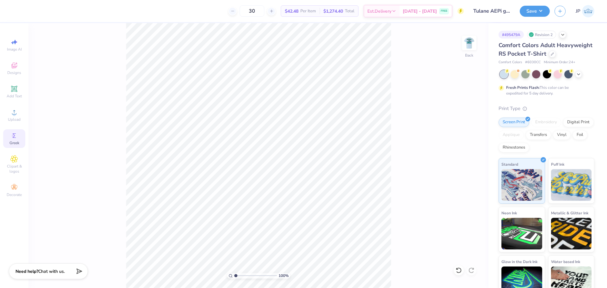
click at [18, 138] on icon at bounding box center [14, 136] width 8 height 8
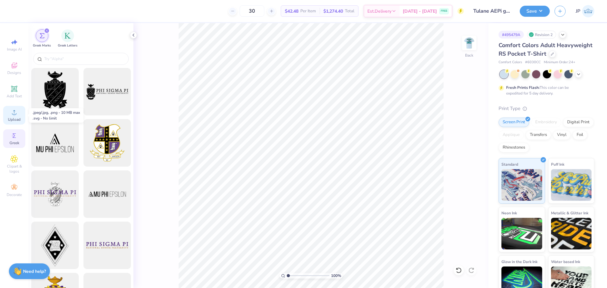
click at [18, 114] on div "Upload" at bounding box center [14, 115] width 22 height 19
click at [473, 39] on img at bounding box center [468, 42] width 25 height 25
click at [12, 113] on icon at bounding box center [14, 112] width 4 height 4
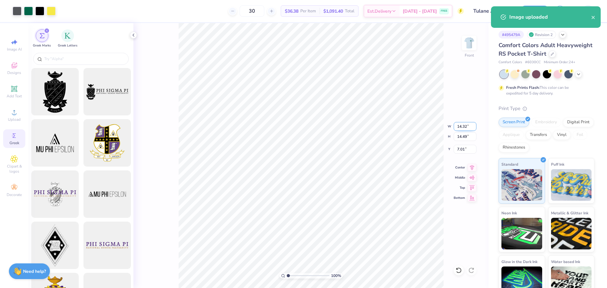
click at [459, 124] on input "14.32" at bounding box center [464, 126] width 23 height 9
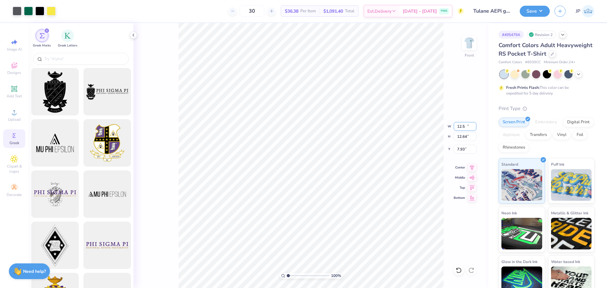
type input "12.50"
type input "12.64"
click at [462, 149] on input "7.93" at bounding box center [464, 149] width 23 height 9
click at [462, 148] on input "7.93" at bounding box center [464, 149] width 23 height 9
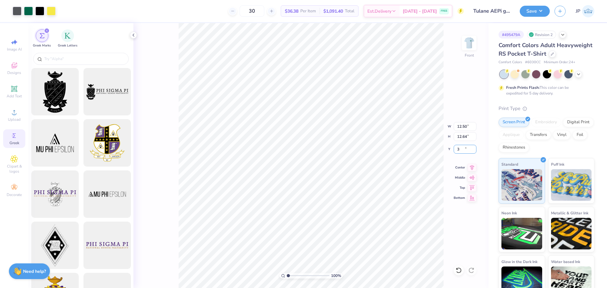
type input "3.00"
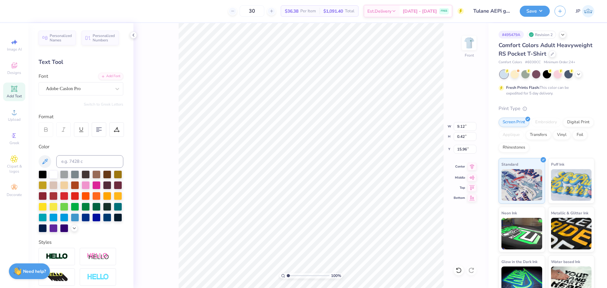
click at [473, 166] on icon at bounding box center [472, 166] width 4 height 5
click at [342, 189] on li "Group" at bounding box center [349, 188] width 50 height 12
click at [539, 7] on button "Save" at bounding box center [534, 10] width 30 height 11
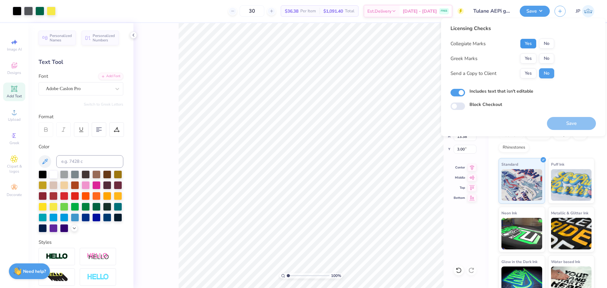
click at [529, 46] on button "Yes" at bounding box center [528, 44] width 16 height 10
click at [530, 59] on button "Yes" at bounding box center [528, 58] width 16 height 10
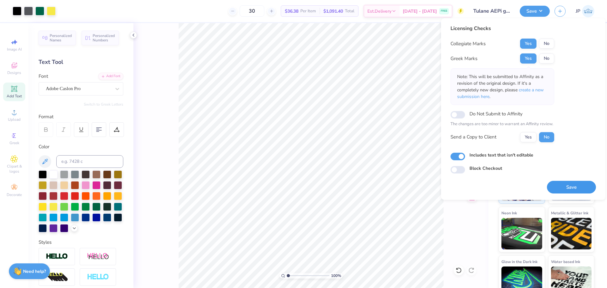
click at [578, 190] on button "Save" at bounding box center [571, 187] width 49 height 13
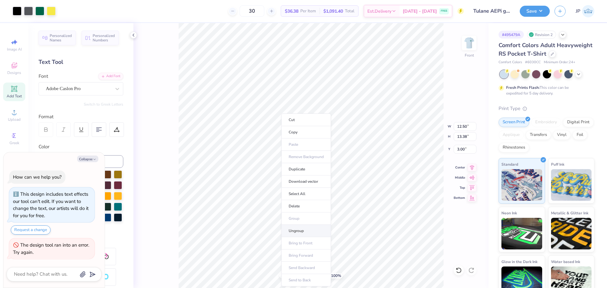
click at [298, 229] on li "Ungroup" at bounding box center [306, 231] width 50 height 12
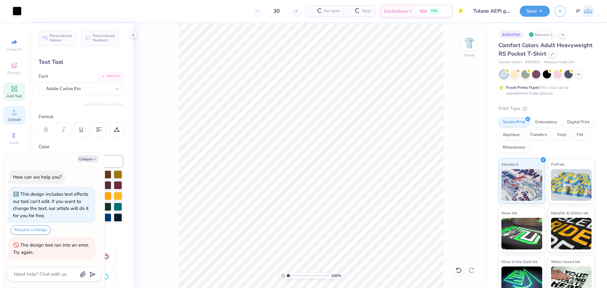
click at [17, 113] on icon at bounding box center [14, 112] width 8 height 8
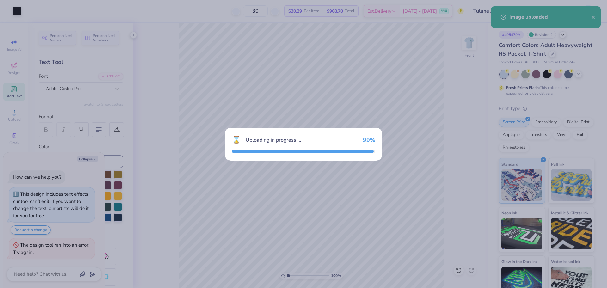
type textarea "x"
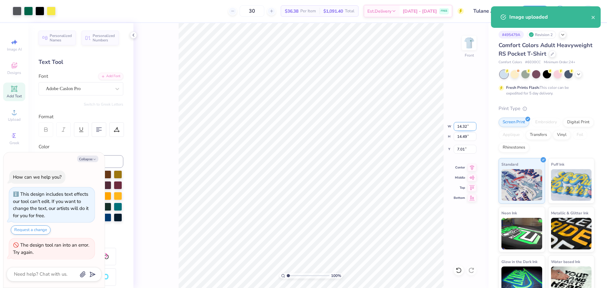
click at [460, 129] on input "14.32" at bounding box center [464, 126] width 23 height 9
type input "12.5"
type textarea "x"
type input "12.50"
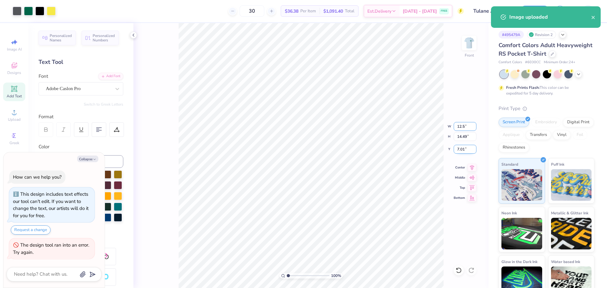
type input "12.64"
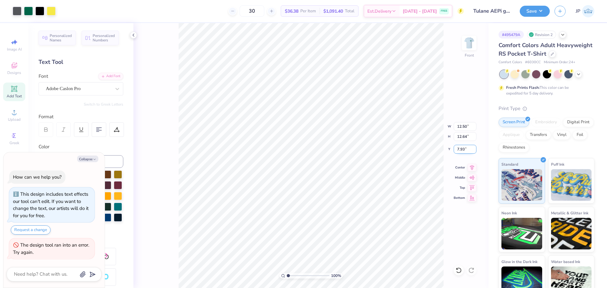
click at [458, 148] on input "7.93" at bounding box center [464, 149] width 23 height 9
type input "3"
type textarea "x"
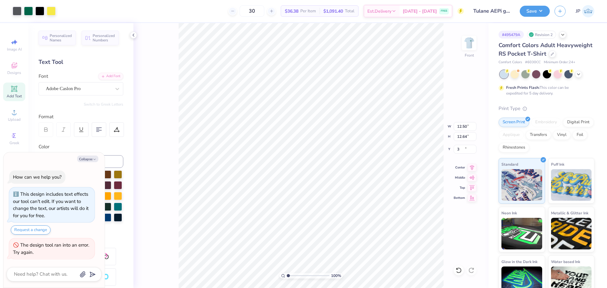
type input "3.00"
click at [472, 168] on icon at bounding box center [471, 167] width 9 height 8
click at [472, 167] on icon at bounding box center [472, 166] width 4 height 5
click at [531, 10] on button "Save" at bounding box center [534, 10] width 30 height 11
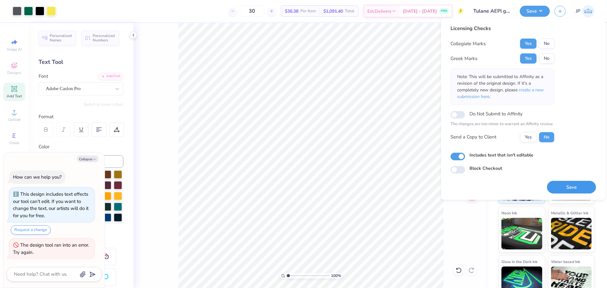
click at [574, 189] on button "Save" at bounding box center [571, 187] width 49 height 13
type textarea "x"
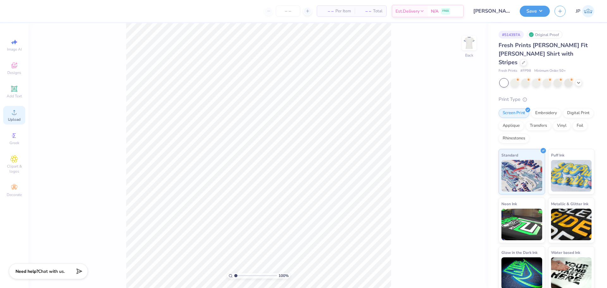
click at [16, 120] on span "Upload" at bounding box center [14, 119] width 13 height 5
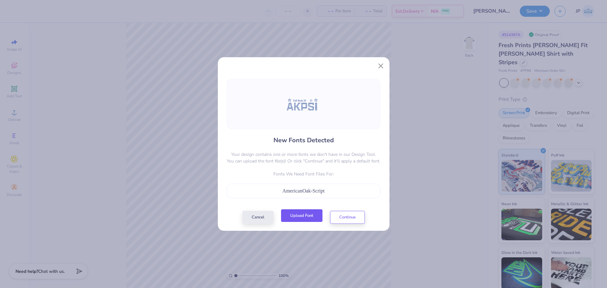
click at [306, 215] on button "Upload Font" at bounding box center [301, 215] width 41 height 13
click at [308, 220] on button "Upload Font" at bounding box center [301, 215] width 41 height 13
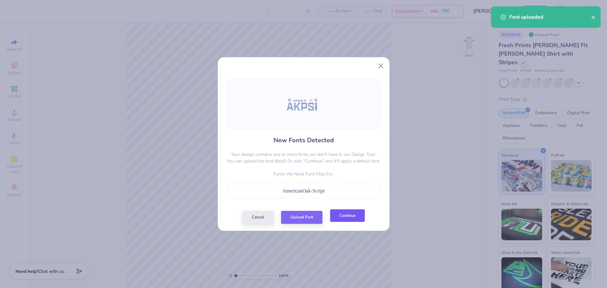
click at [350, 217] on button "Continue" at bounding box center [347, 215] width 35 height 13
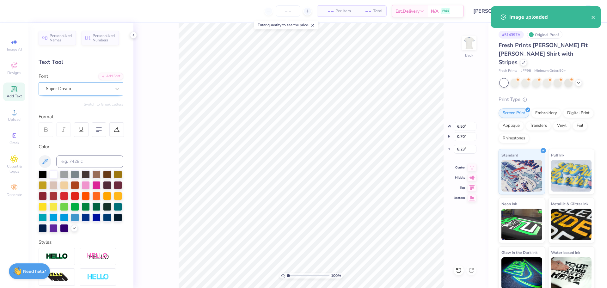
click at [87, 89] on div "Super Dream" at bounding box center [78, 89] width 66 height 10
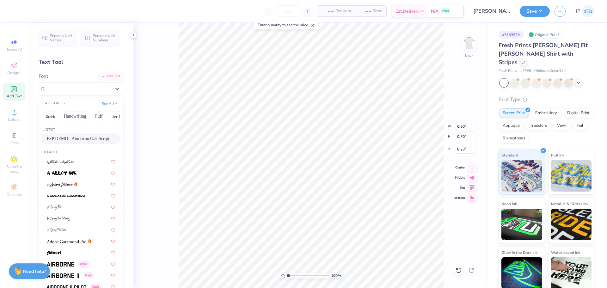
click at [75, 135] on div "FSP DEMO - American Oak Script" at bounding box center [81, 138] width 80 height 10
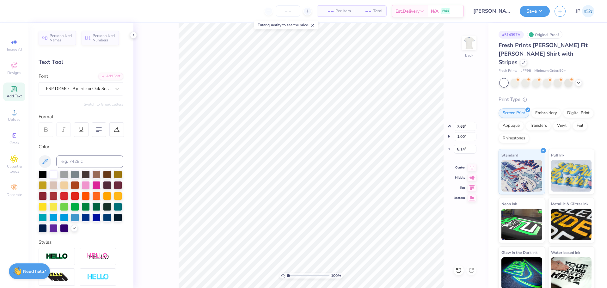
type input "7.66"
type input "1.00"
type input "7.90"
click at [329, 217] on li "Group" at bounding box center [340, 218] width 50 height 12
click at [457, 126] on input "11.75" at bounding box center [464, 126] width 23 height 9
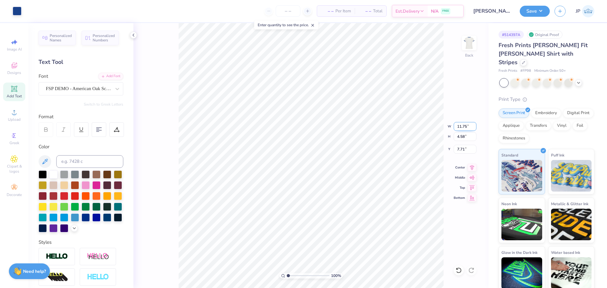
click at [457, 126] on input "11.75" at bounding box center [464, 126] width 23 height 9
type input "7.00"
type input "2.73"
type input "8.63"
click at [453, 124] on div "100 % Back W 7.00 7.00 " H 2.73 2.73 " Y 8.63 8.63 " Center [GEOGRAPHIC_DATA]" at bounding box center [310, 155] width 355 height 265
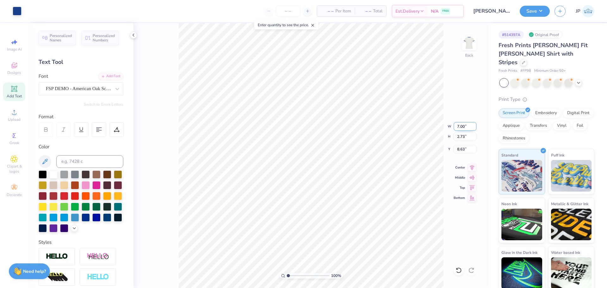
click at [457, 127] on input "7.00" at bounding box center [464, 126] width 23 height 9
type input "8.00"
type input "3.12"
click at [458, 147] on input "8.44" at bounding box center [464, 149] width 23 height 9
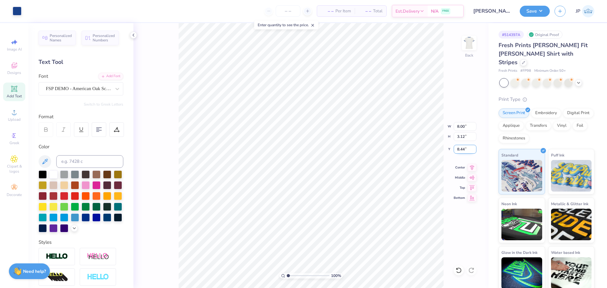
click at [458, 147] on input "8.44" at bounding box center [464, 149] width 23 height 9
type input "3.00"
click at [463, 129] on input "8.00" at bounding box center [464, 126] width 23 height 9
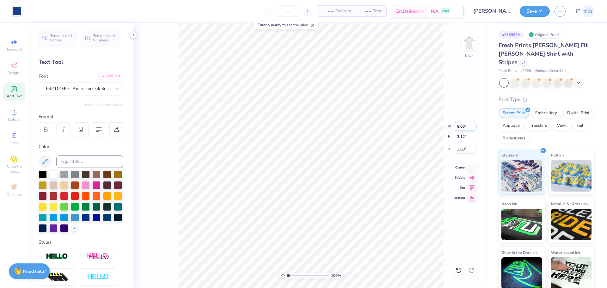
click at [463, 129] on input "8.00" at bounding box center [464, 126] width 23 height 9
type input "9.00"
type input "3.51"
click at [460, 149] on input "2.80" at bounding box center [464, 149] width 23 height 9
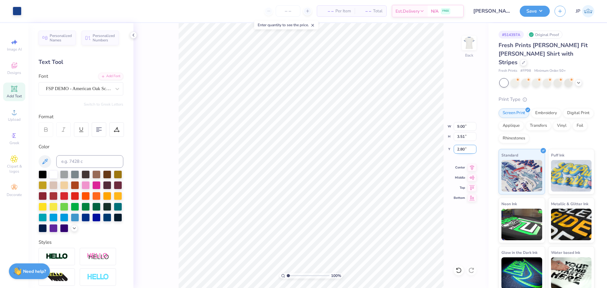
click at [460, 149] on input "2.80" at bounding box center [464, 149] width 23 height 9
type input "3.00"
click at [529, 12] on button "Save" at bounding box center [534, 10] width 30 height 11
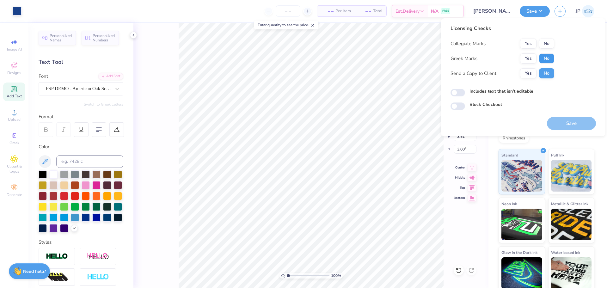
drag, startPoint x: 548, startPoint y: 58, endPoint x: 550, endPoint y: 52, distance: 6.8
click at [548, 58] on button "No" at bounding box center [546, 58] width 15 height 10
click at [551, 40] on button "No" at bounding box center [546, 44] width 15 height 10
click at [528, 59] on button "Yes" at bounding box center [528, 58] width 16 height 10
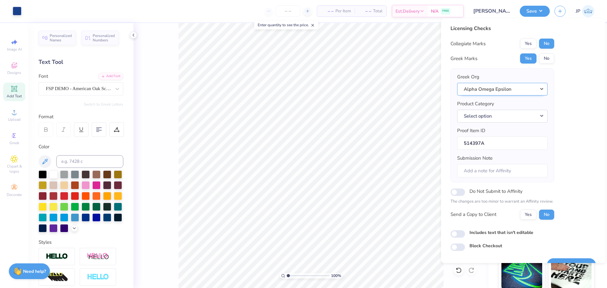
click at [497, 90] on button "Alpha Omega Epsilon" at bounding box center [502, 89] width 90 height 13
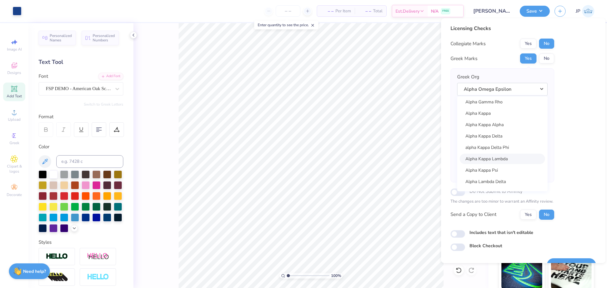
scroll to position [253, 0]
click at [511, 170] on link "Alpha Kappa Psi" at bounding box center [501, 170] width 85 height 10
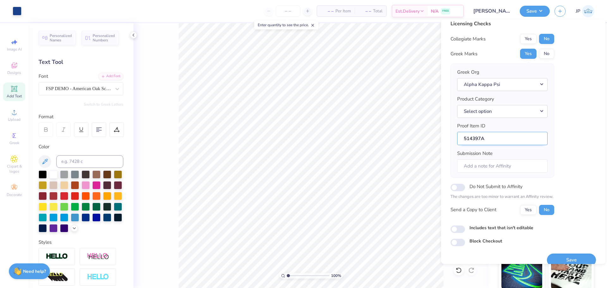
scroll to position [14, 0]
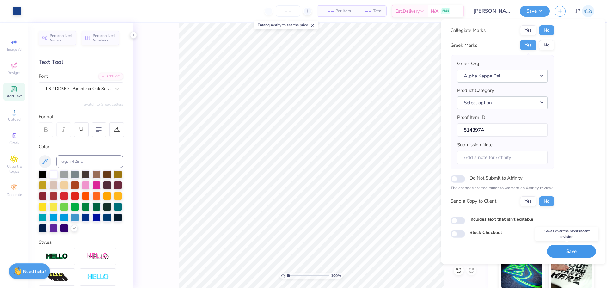
click at [578, 251] on button "Save" at bounding box center [571, 251] width 49 height 13
